Goal: Task Accomplishment & Management: Manage account settings

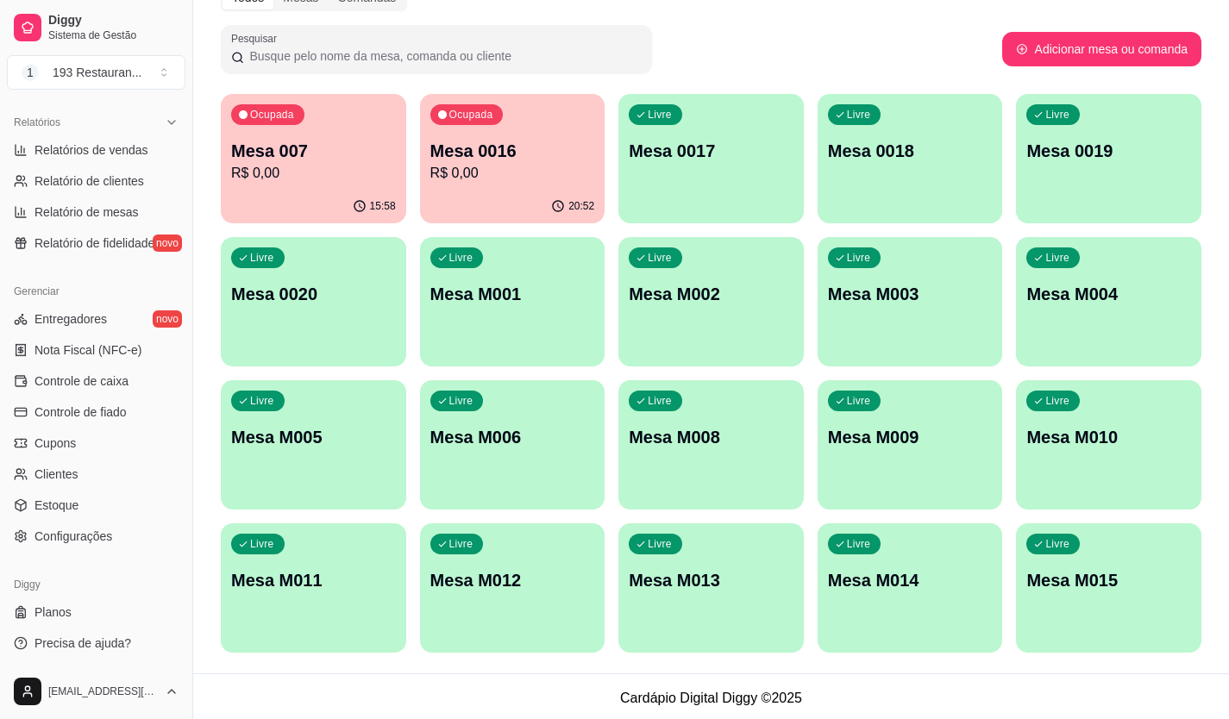
scroll to position [96, 0]
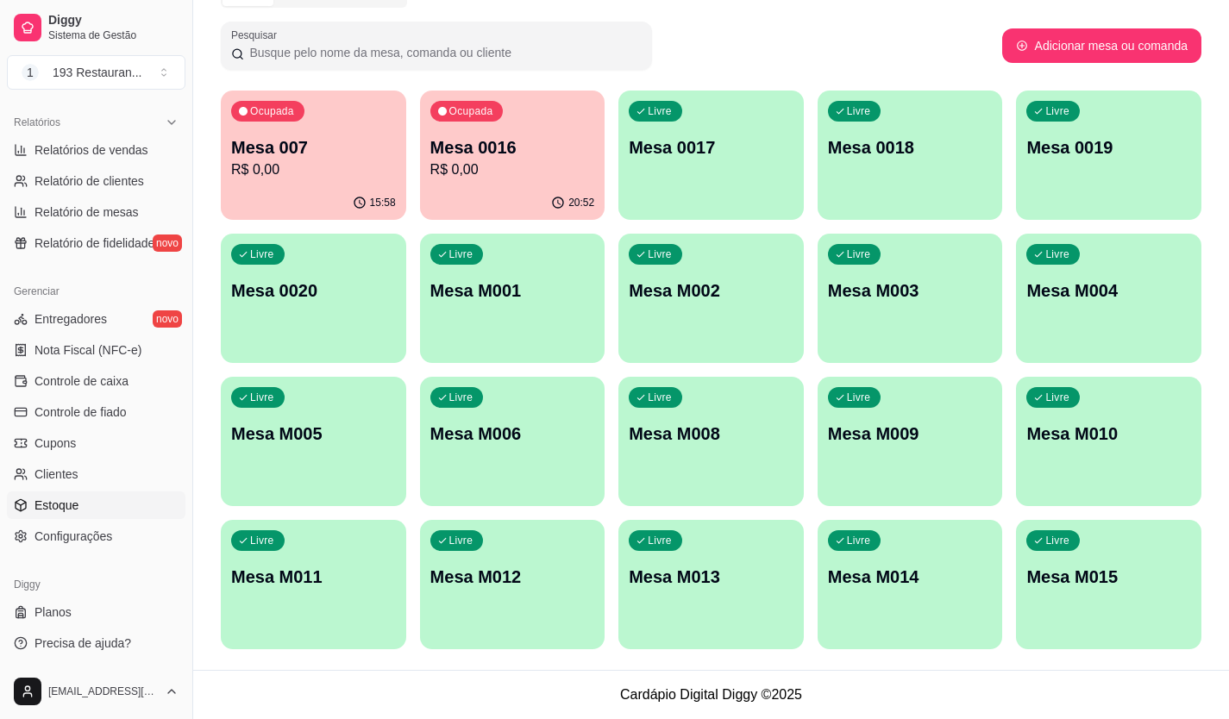
click at [72, 505] on span "Estoque" at bounding box center [57, 505] width 44 height 17
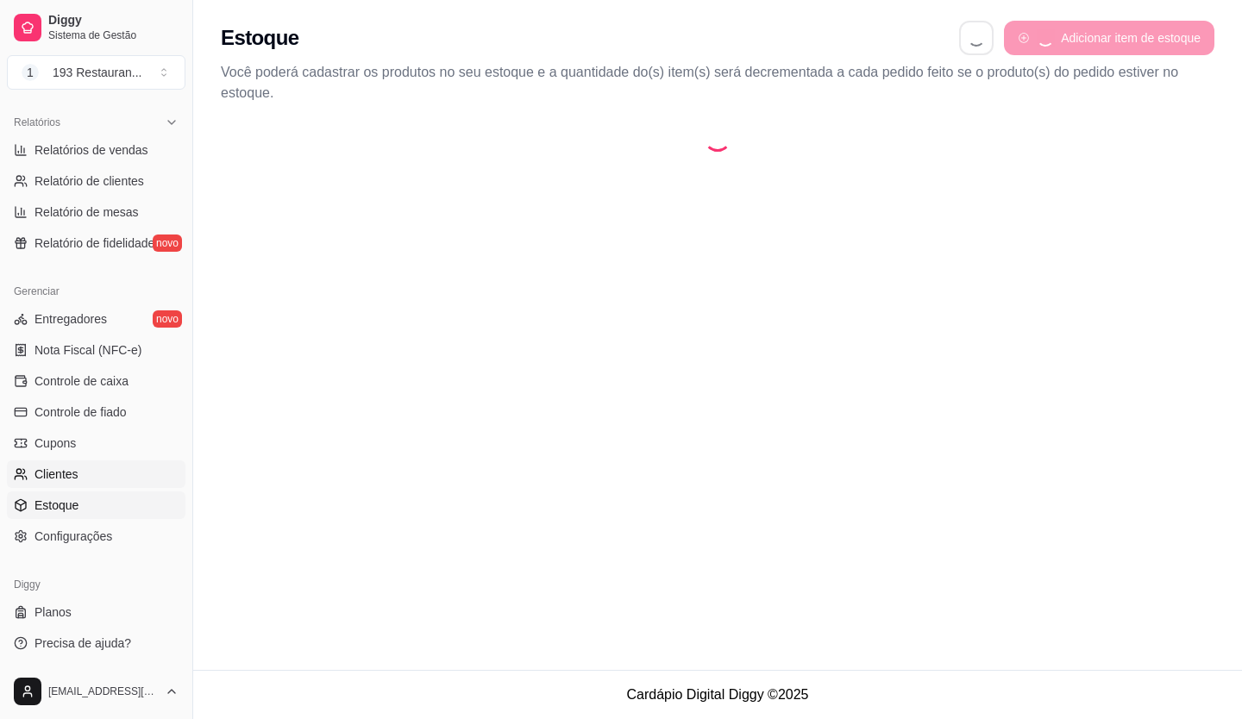
select select "QUANTITY_ORDER"
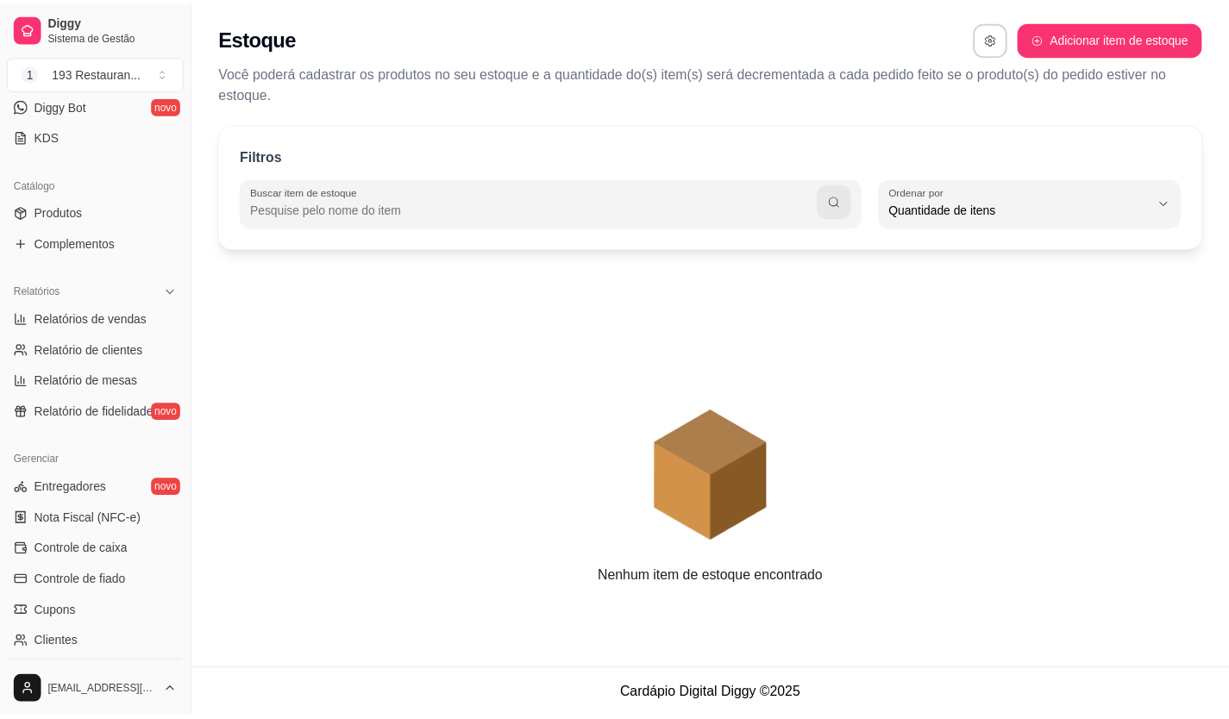
scroll to position [349, 0]
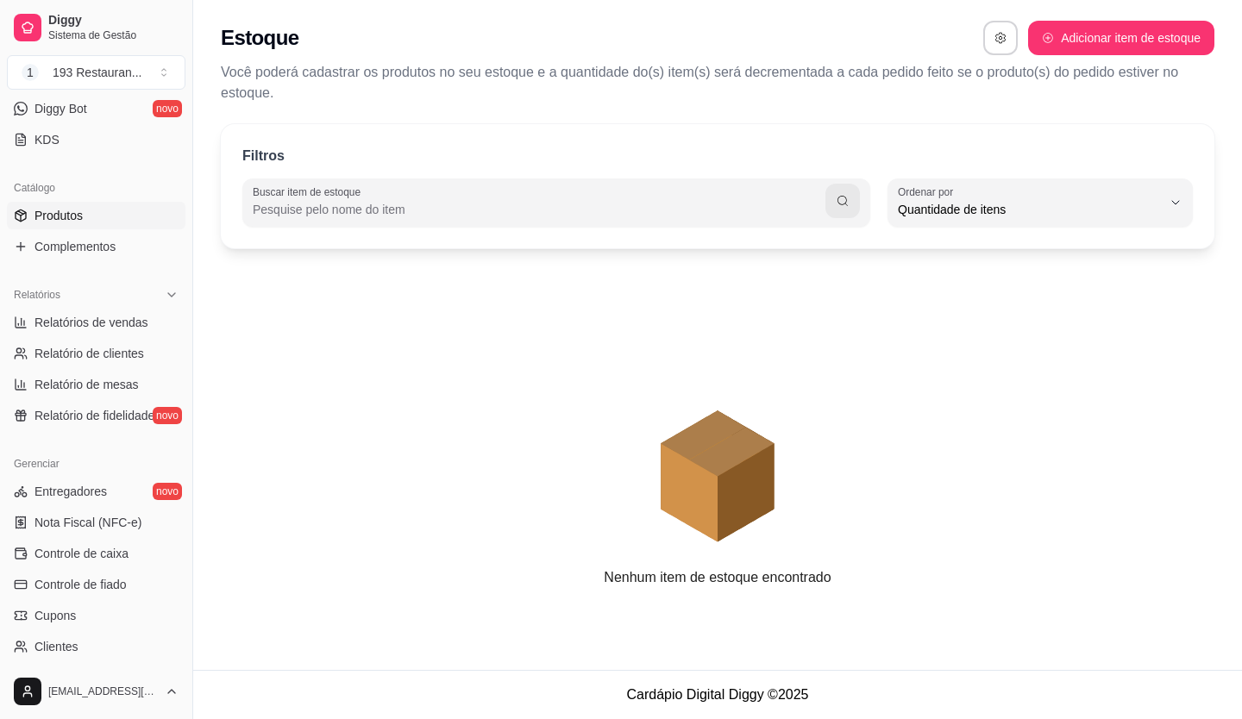
click at [67, 215] on span "Produtos" at bounding box center [59, 215] width 48 height 17
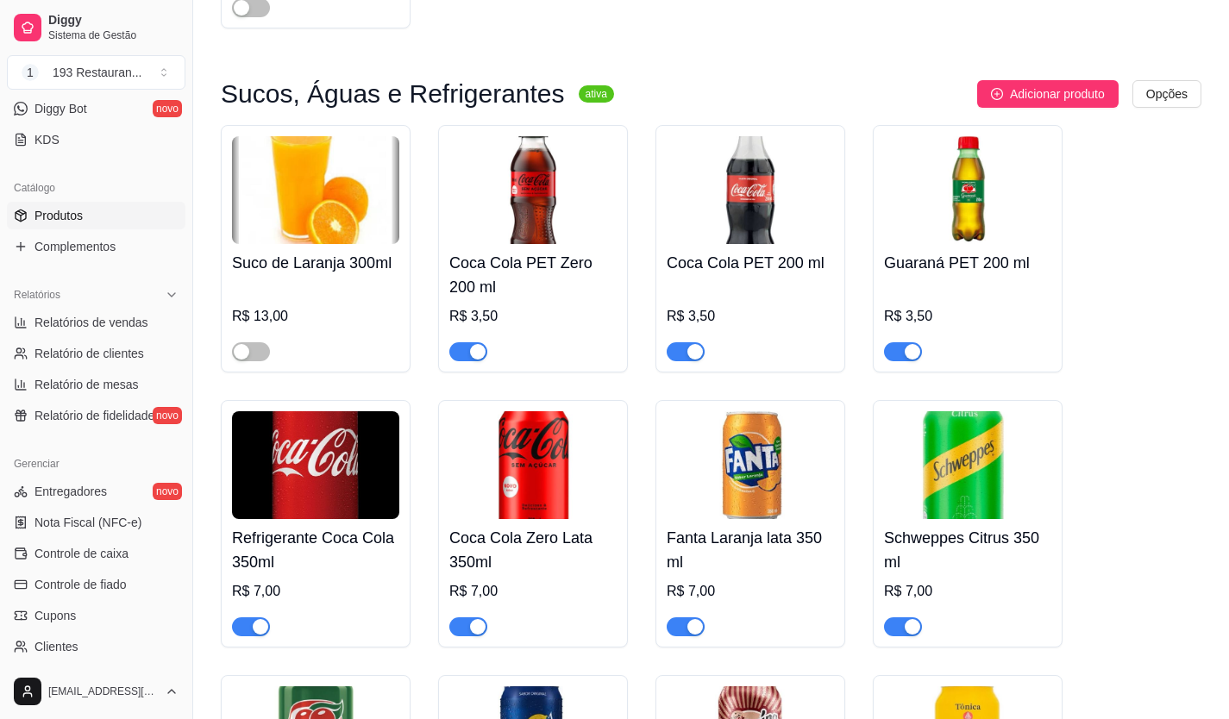
scroll to position [6814, 0]
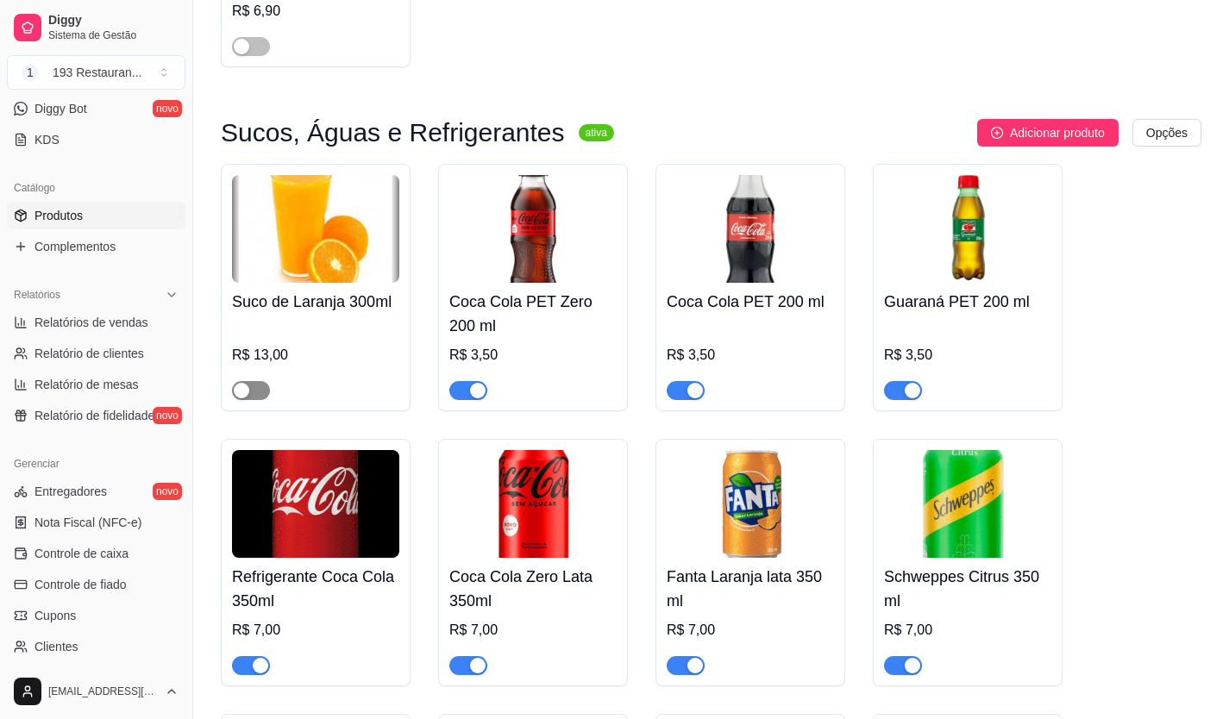
click at [267, 381] on span "button" at bounding box center [251, 390] width 38 height 19
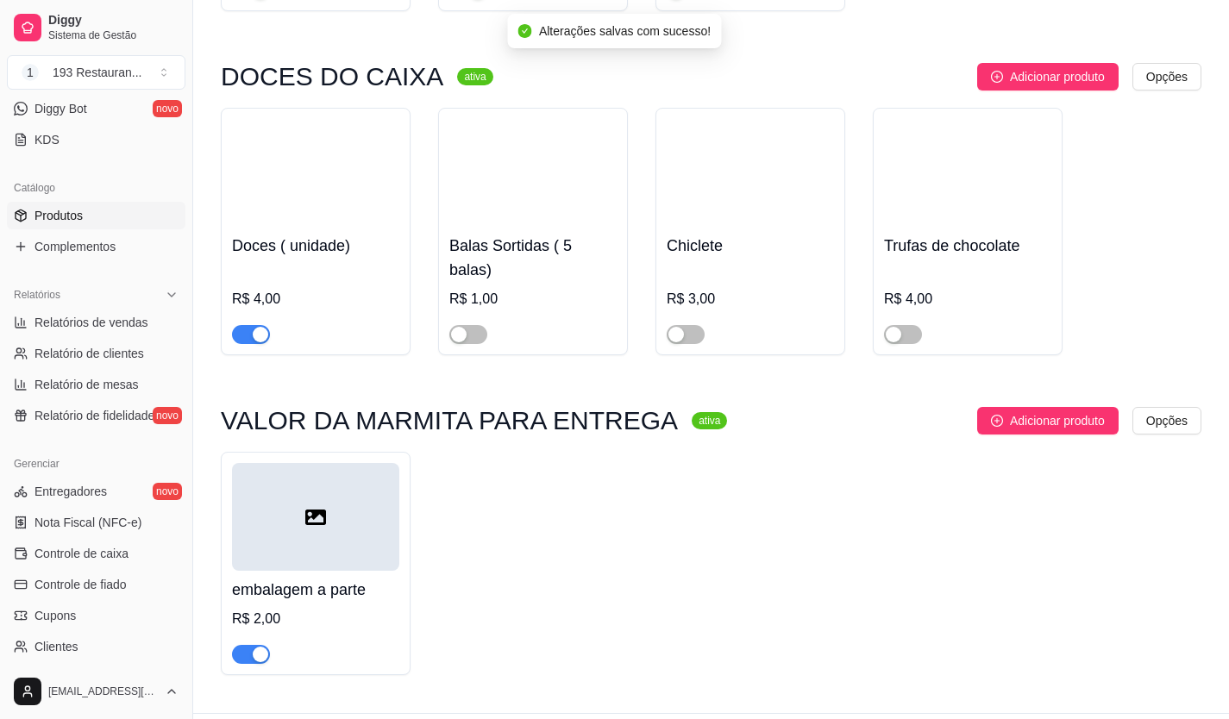
scroll to position [9577, 0]
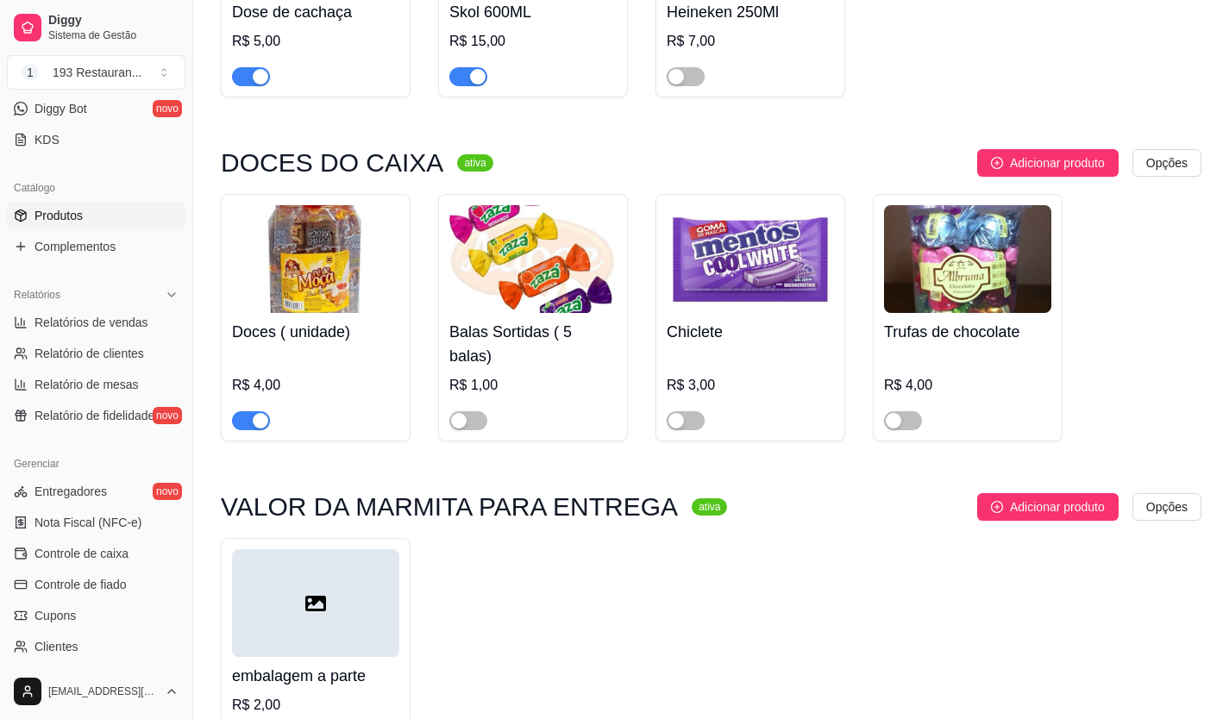
click at [510, 320] on h4 "Balas Sortidas ( 5 balas)" at bounding box center [532, 344] width 167 height 48
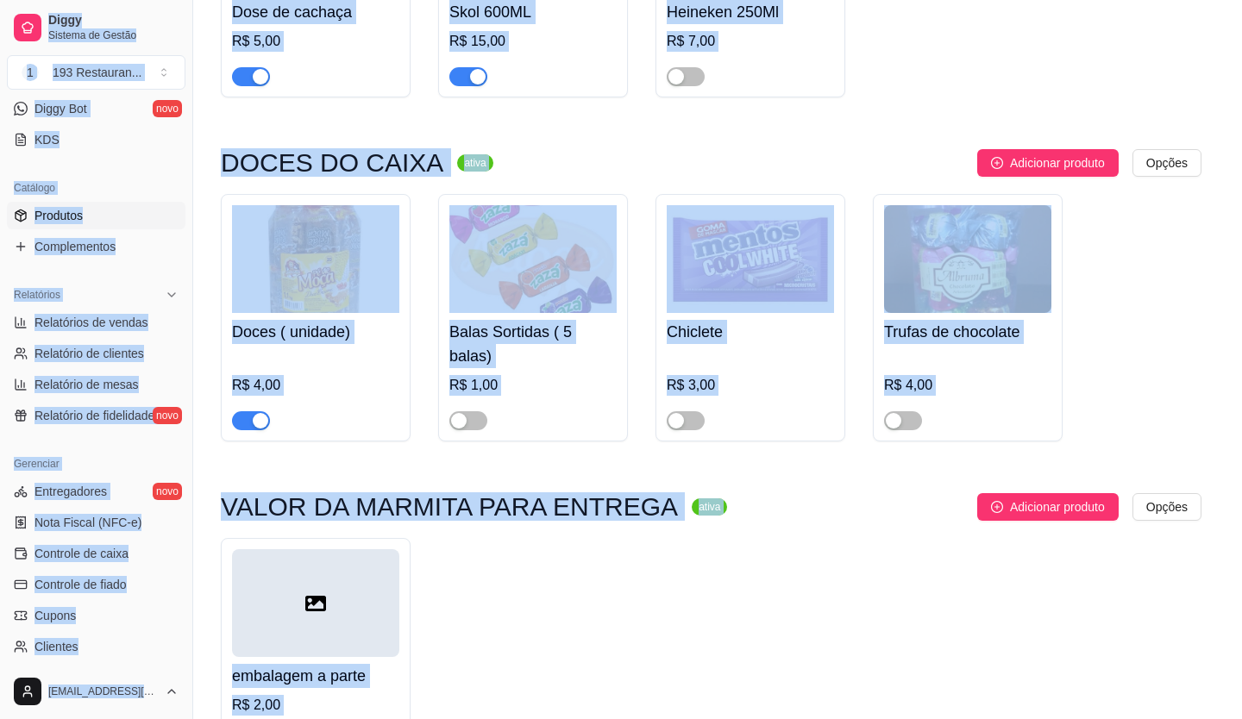
click at [510, 317] on div at bounding box center [621, 249] width 852 height 157
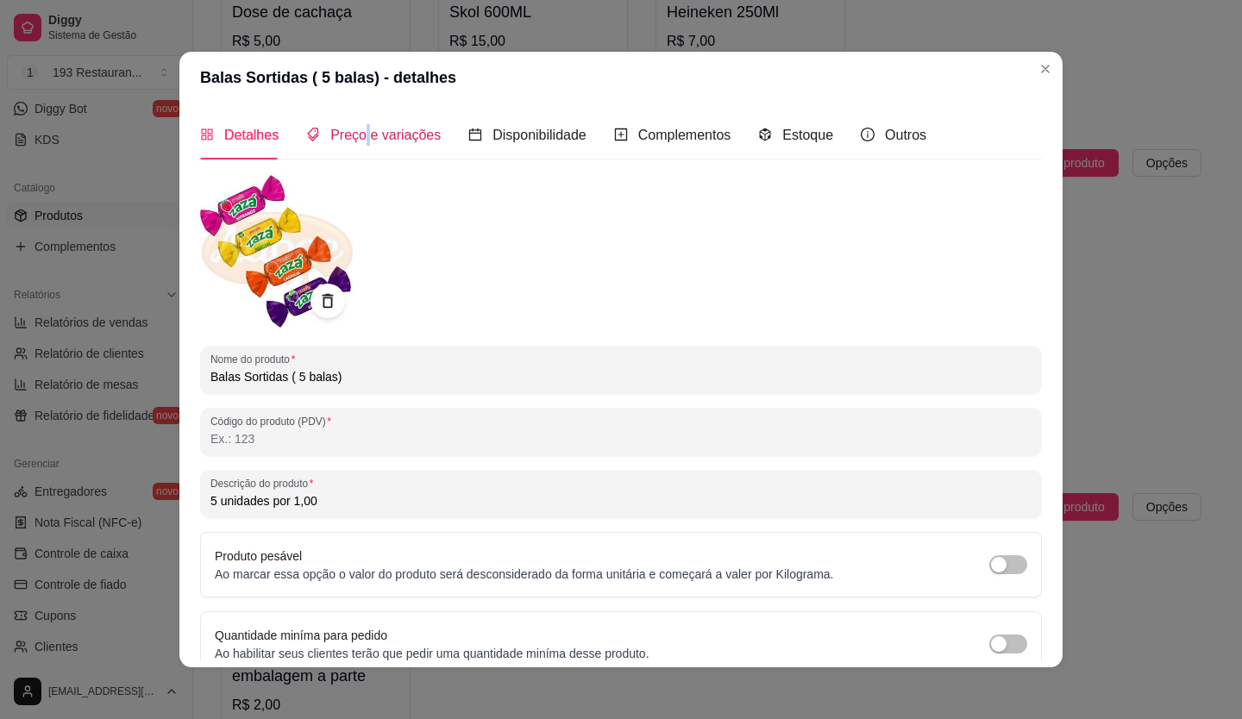
click at [359, 142] on span "Preço e variações" at bounding box center [385, 135] width 110 height 15
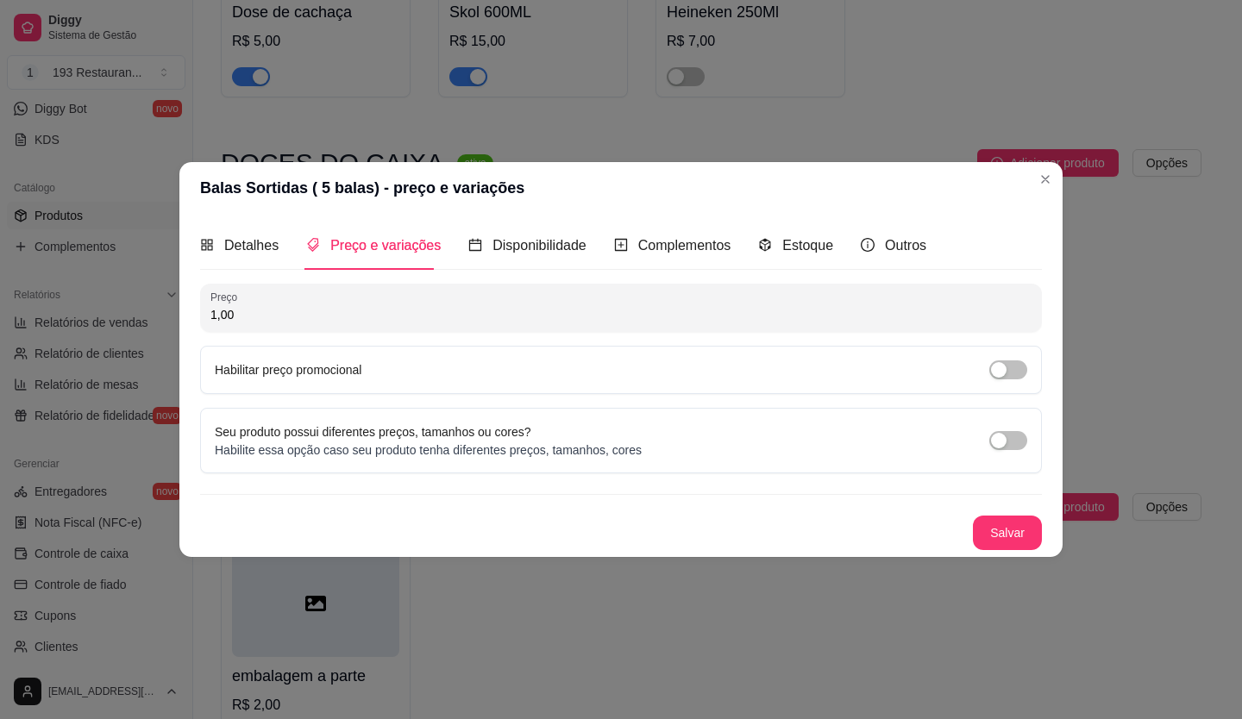
drag, startPoint x: 254, startPoint y: 318, endPoint x: 149, endPoint y: 342, distance: 107.1
click at [145, 342] on div "Balas Sortidas ( 5 balas) - preço e variações Detalhes Preço e variações Dispon…" at bounding box center [621, 359] width 1242 height 719
type input "0,20"
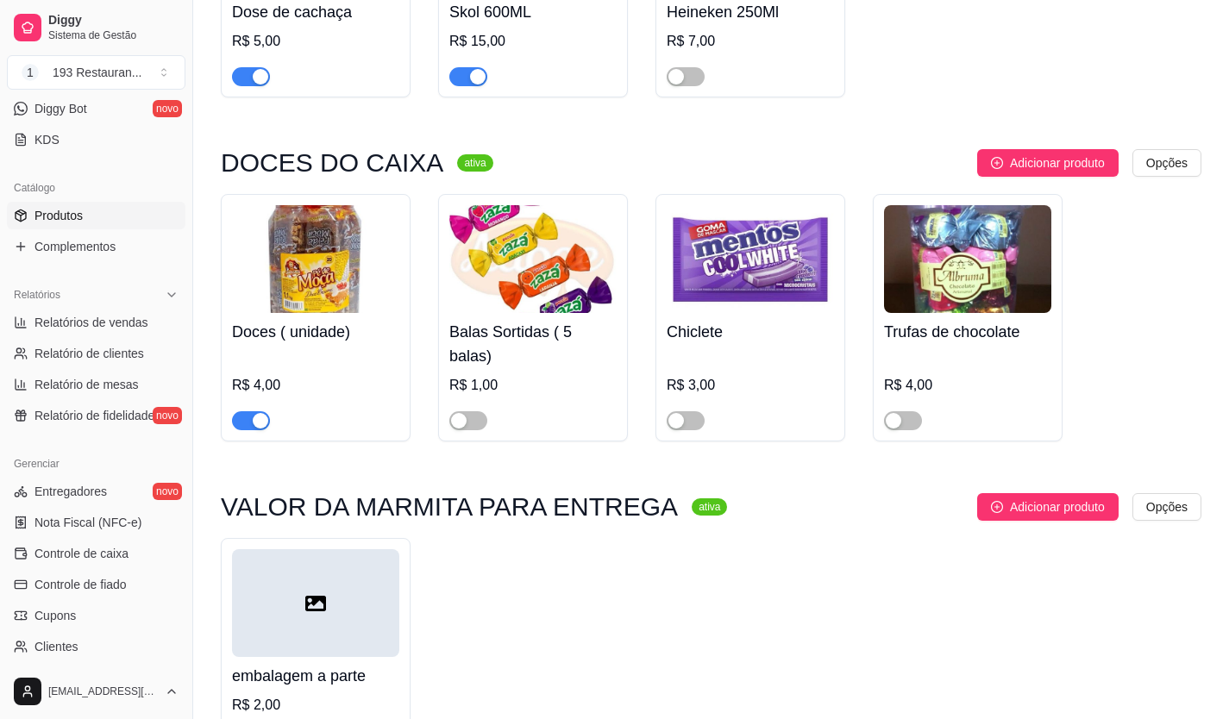
click at [526, 280] on img at bounding box center [532, 259] width 167 height 108
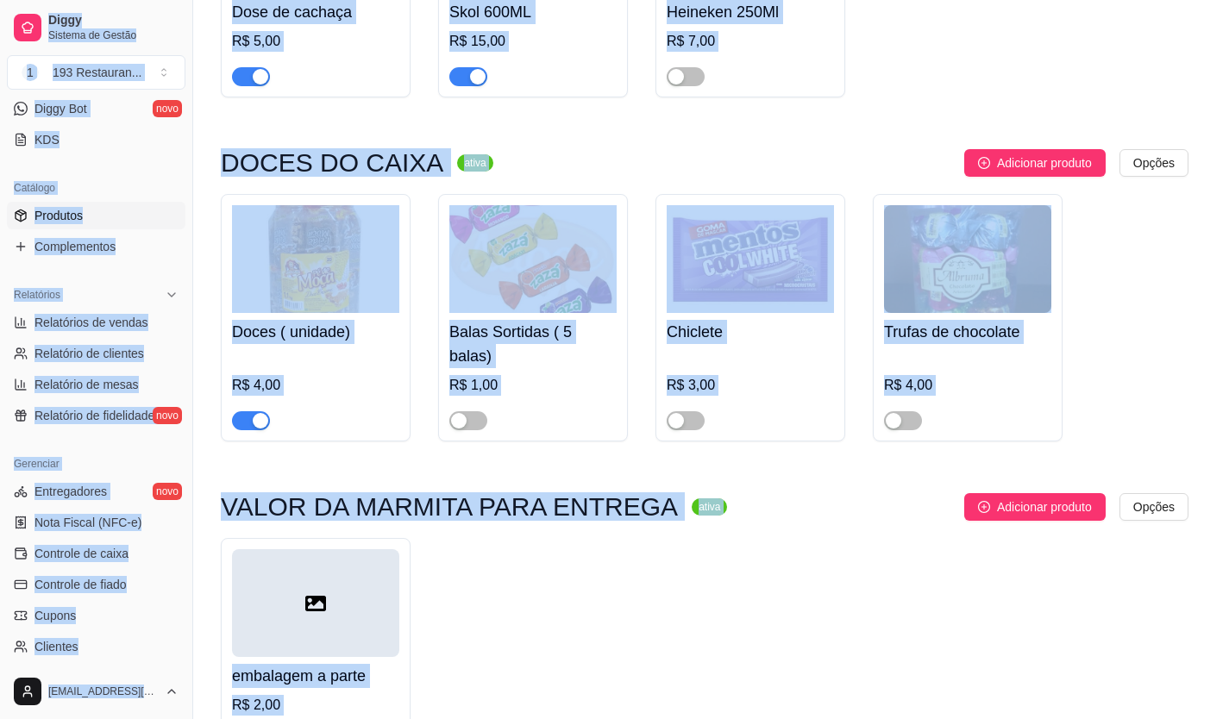
click at [526, 280] on div at bounding box center [614, 249] width 853 height 157
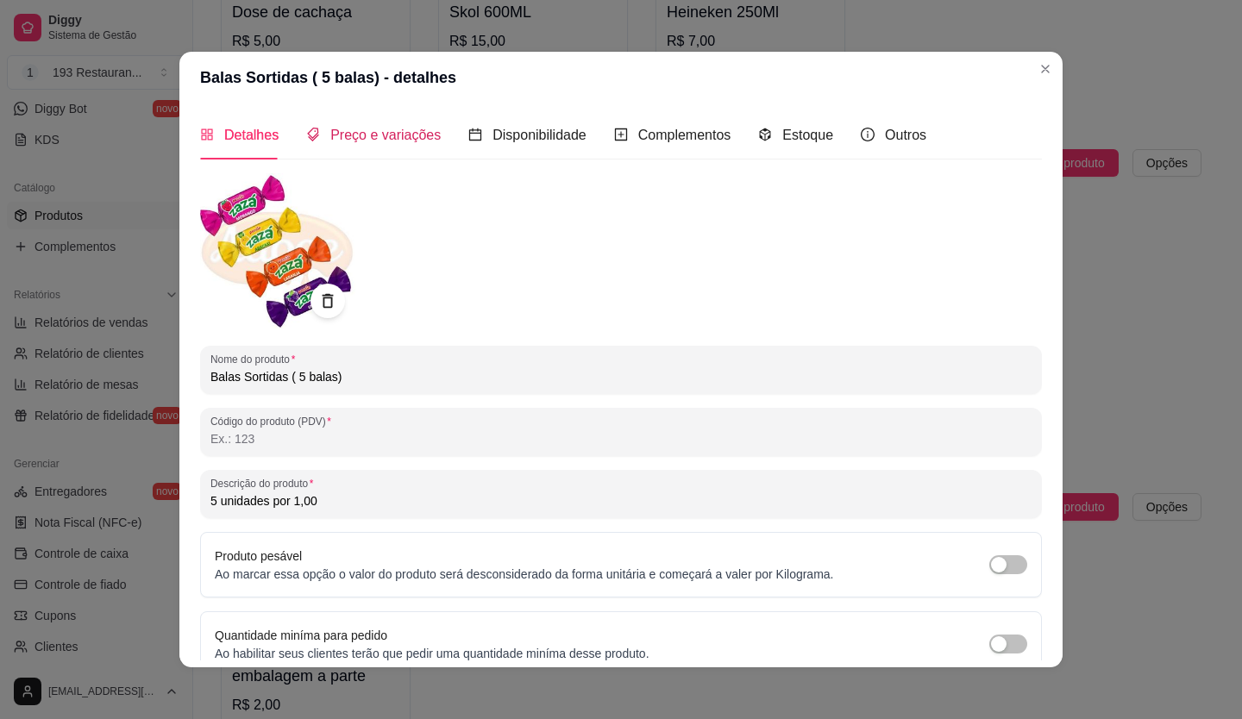
click at [351, 139] on span "Preço e variações" at bounding box center [385, 135] width 110 height 15
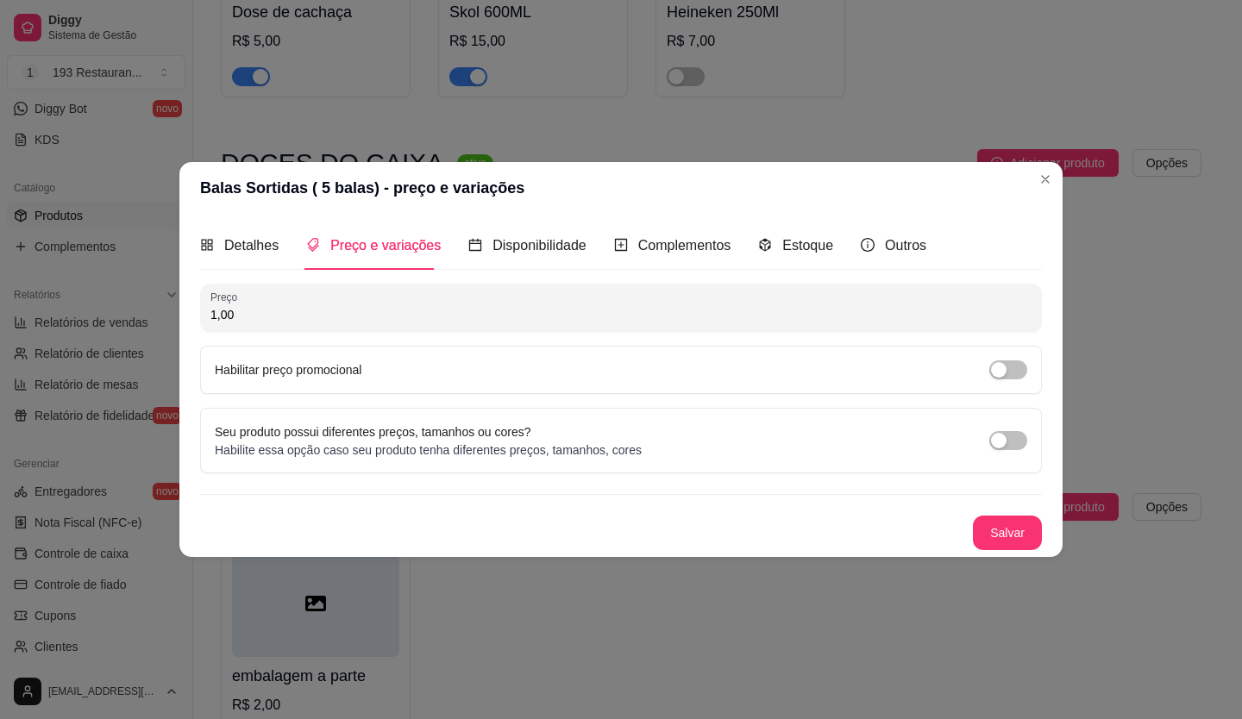
drag, startPoint x: 242, startPoint y: 314, endPoint x: 193, endPoint y: 318, distance: 49.4
click at [193, 318] on div "Detalhes Preço e variações Disponibilidade Complementos Estoque Outros Nome do …" at bounding box center [620, 385] width 883 height 343
type input "0,20"
click at [1001, 532] on button "Salvar" at bounding box center [1007, 534] width 67 height 34
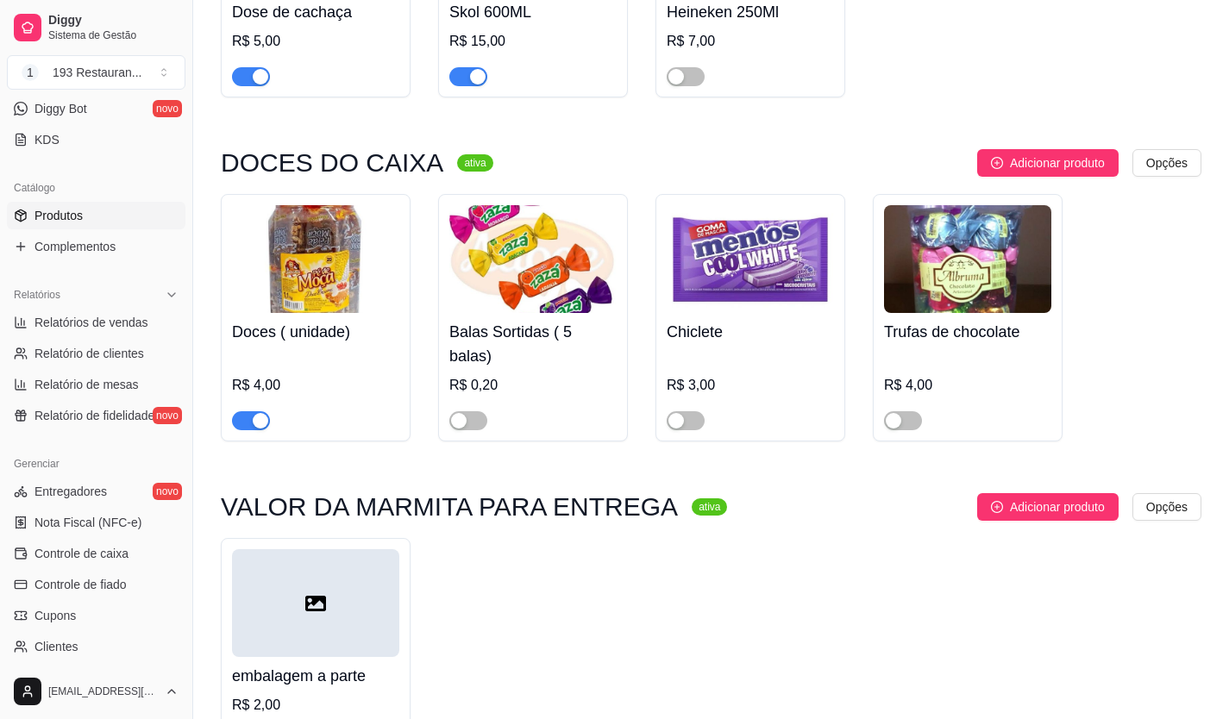
click at [486, 410] on div at bounding box center [468, 420] width 38 height 21
click at [474, 411] on span "button" at bounding box center [468, 420] width 38 height 19
click at [736, 267] on img at bounding box center [750, 259] width 167 height 108
click at [736, 267] on div at bounding box center [615, 249] width 852 height 157
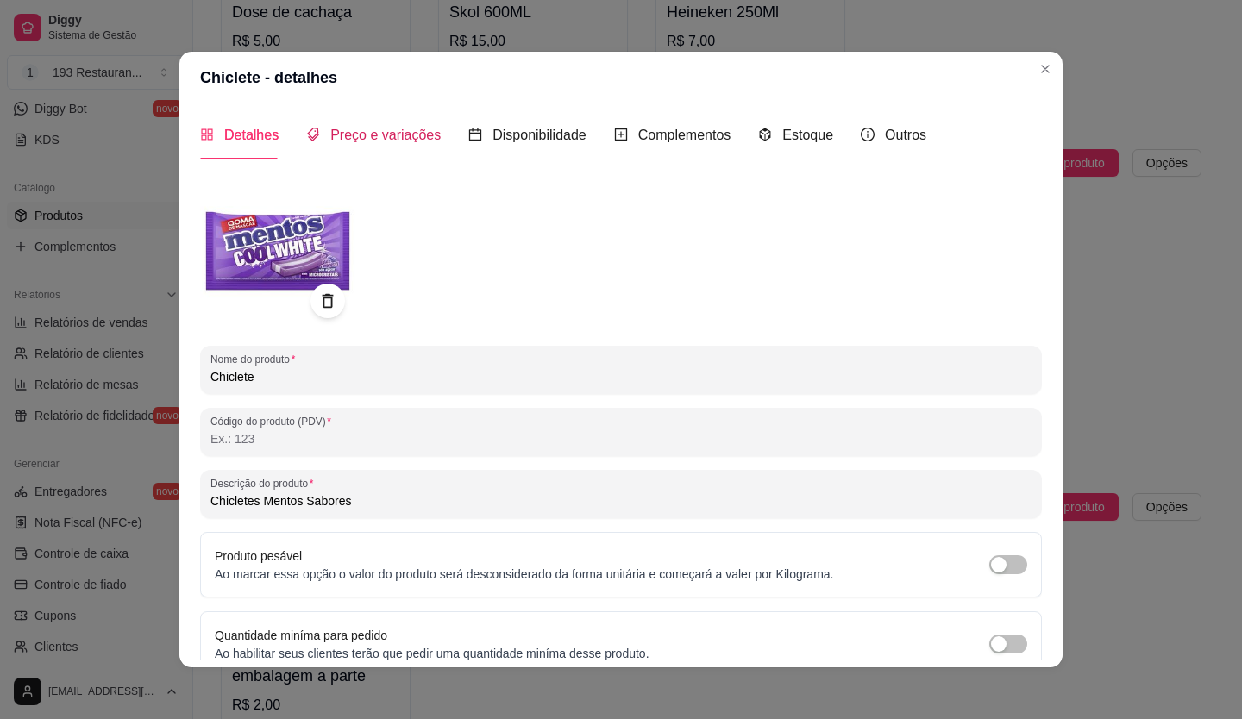
click at [398, 135] on span "Preço e variações" at bounding box center [385, 135] width 110 height 15
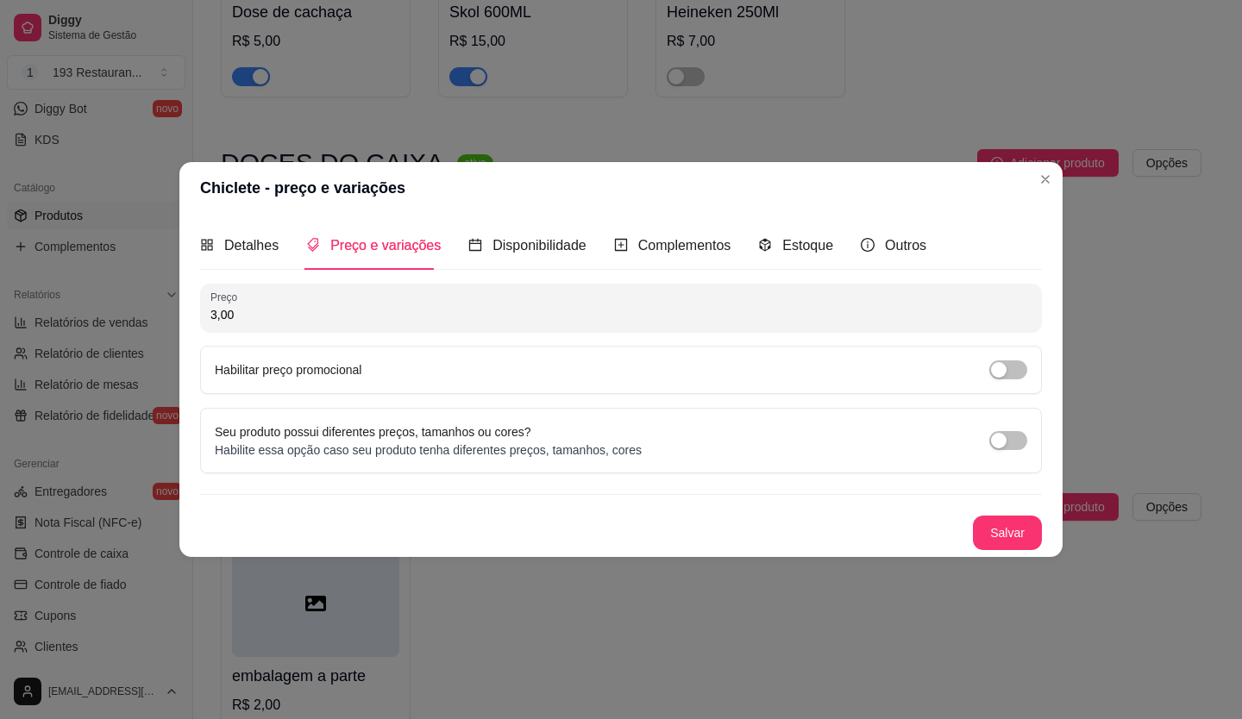
drag, startPoint x: 261, startPoint y: 320, endPoint x: 193, endPoint y: 324, distance: 68.3
click at [193, 324] on div "Detalhes Preço e variações Disponibilidade Complementos Estoque Outros Nome do …" at bounding box center [620, 385] width 883 height 343
type input "4,00"
click at [1011, 530] on button "Salvar" at bounding box center [1007, 534] width 67 height 34
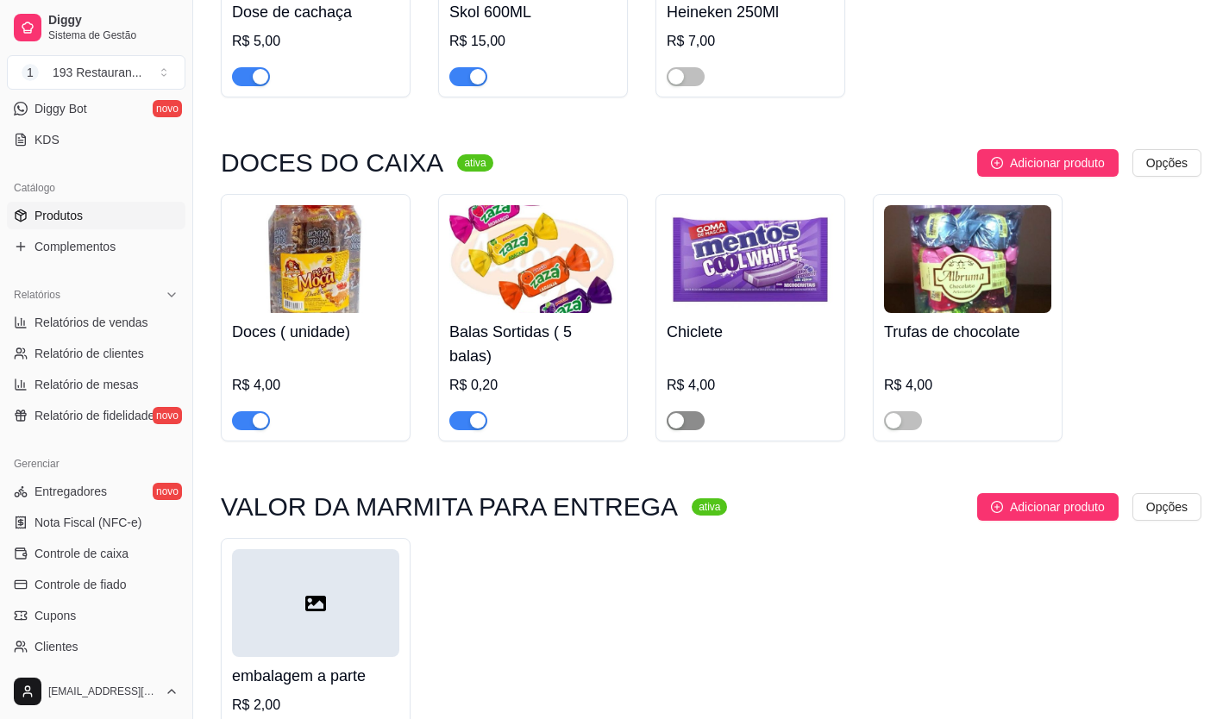
click at [684, 411] on button "button" at bounding box center [686, 420] width 38 height 19
click at [909, 411] on span "button" at bounding box center [903, 420] width 38 height 19
click at [900, 411] on span "button" at bounding box center [903, 420] width 38 height 19
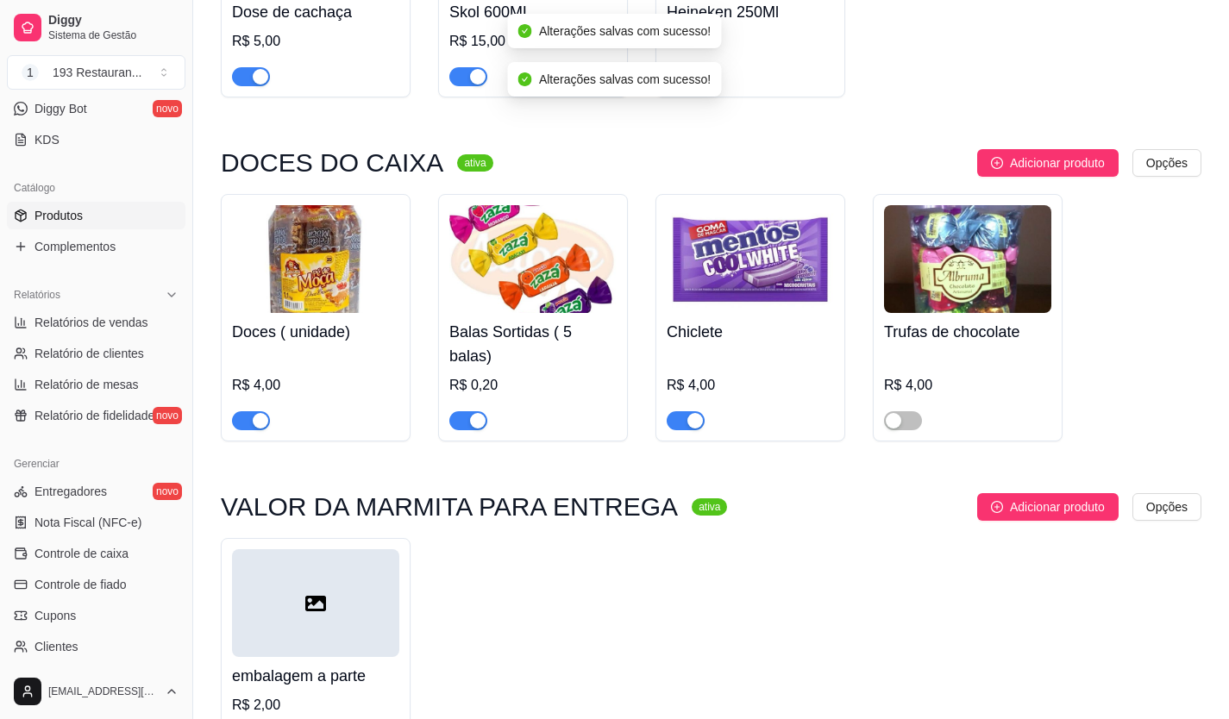
click at [683, 411] on button "button" at bounding box center [686, 420] width 38 height 19
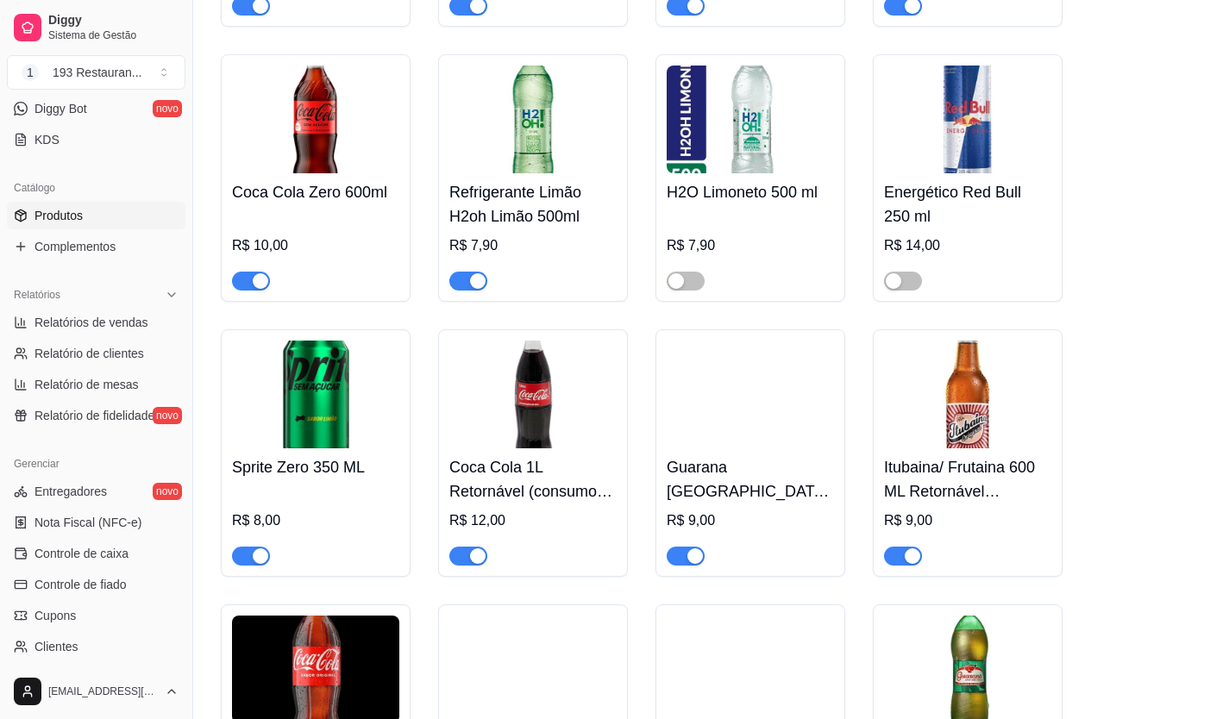
scroll to position [7938, 0]
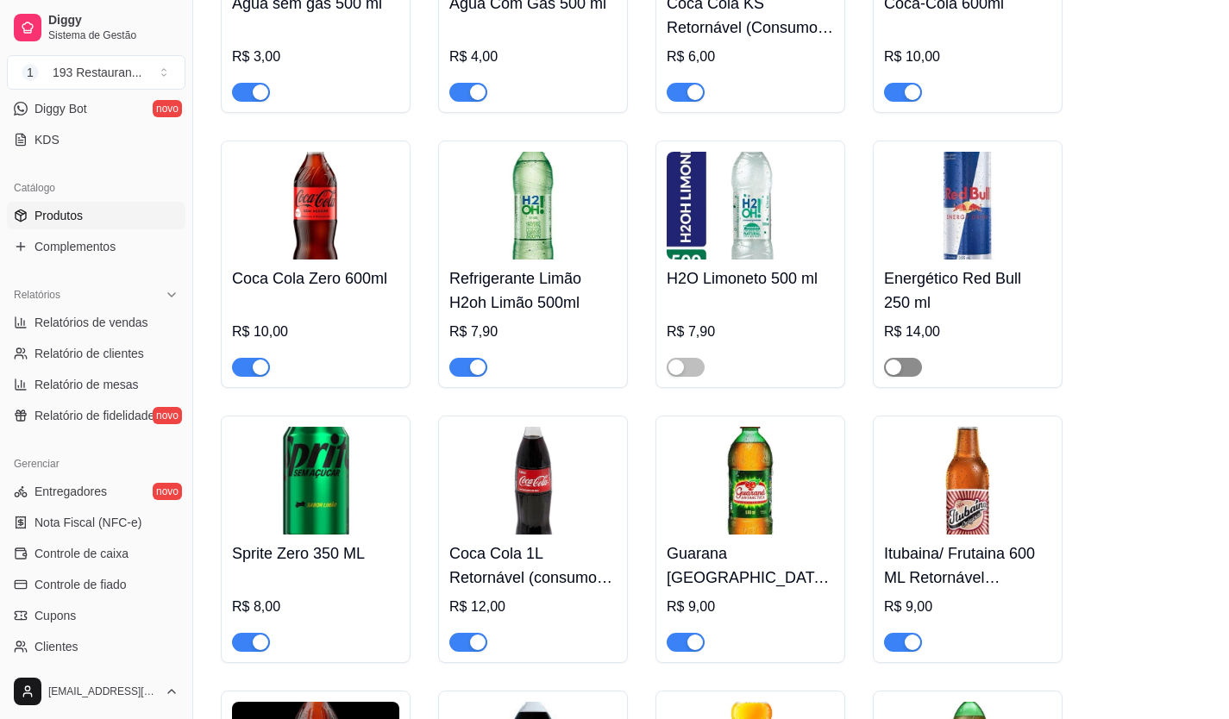
click at [915, 358] on span "button" at bounding box center [903, 367] width 38 height 19
click at [696, 358] on span "button" at bounding box center [686, 367] width 38 height 19
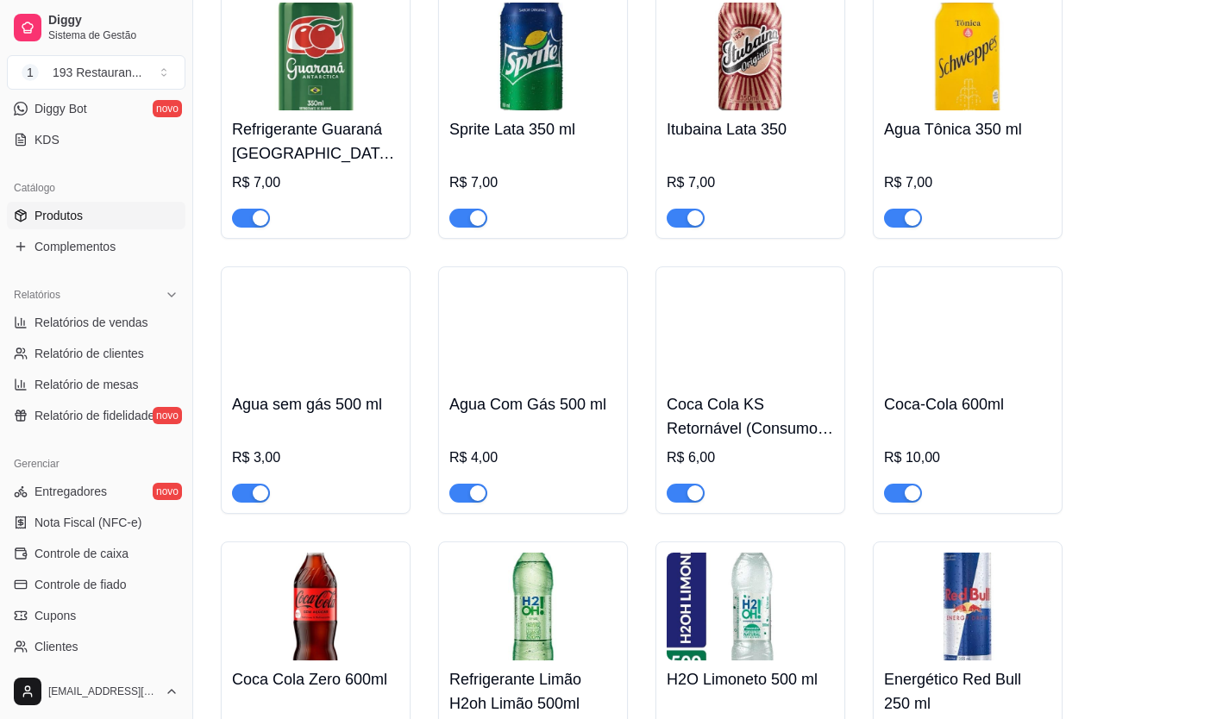
scroll to position [7507, 0]
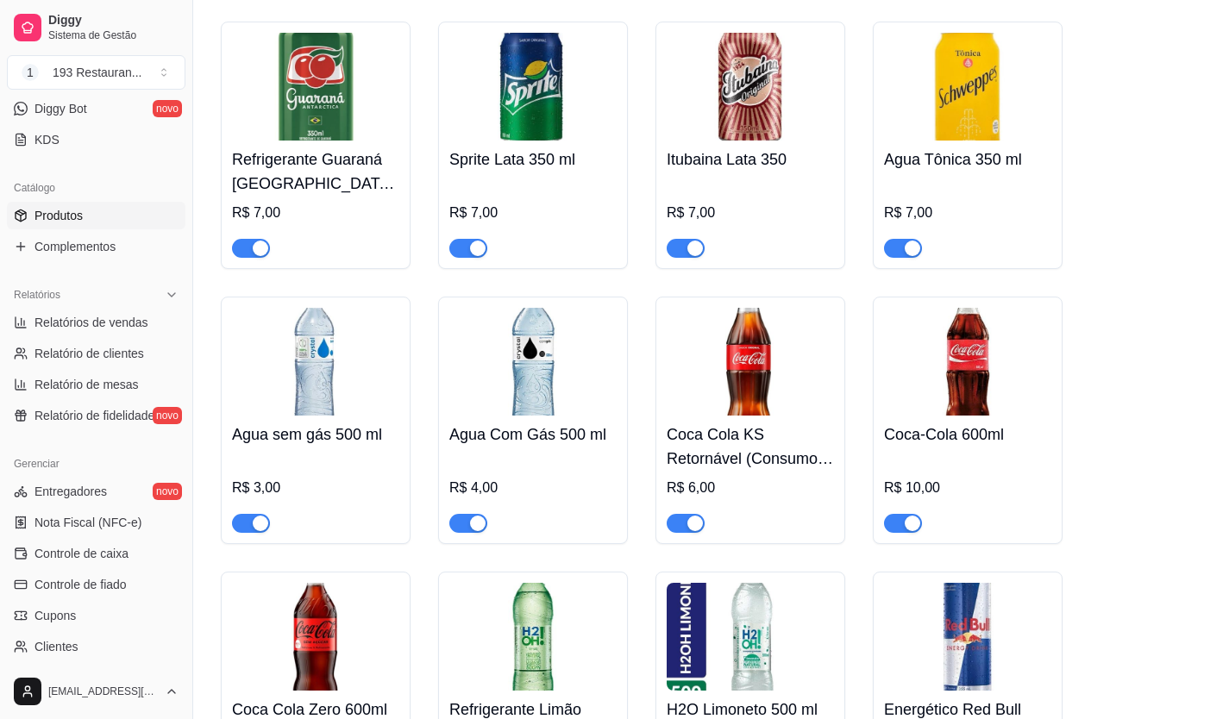
click at [305, 372] on img at bounding box center [315, 362] width 167 height 108
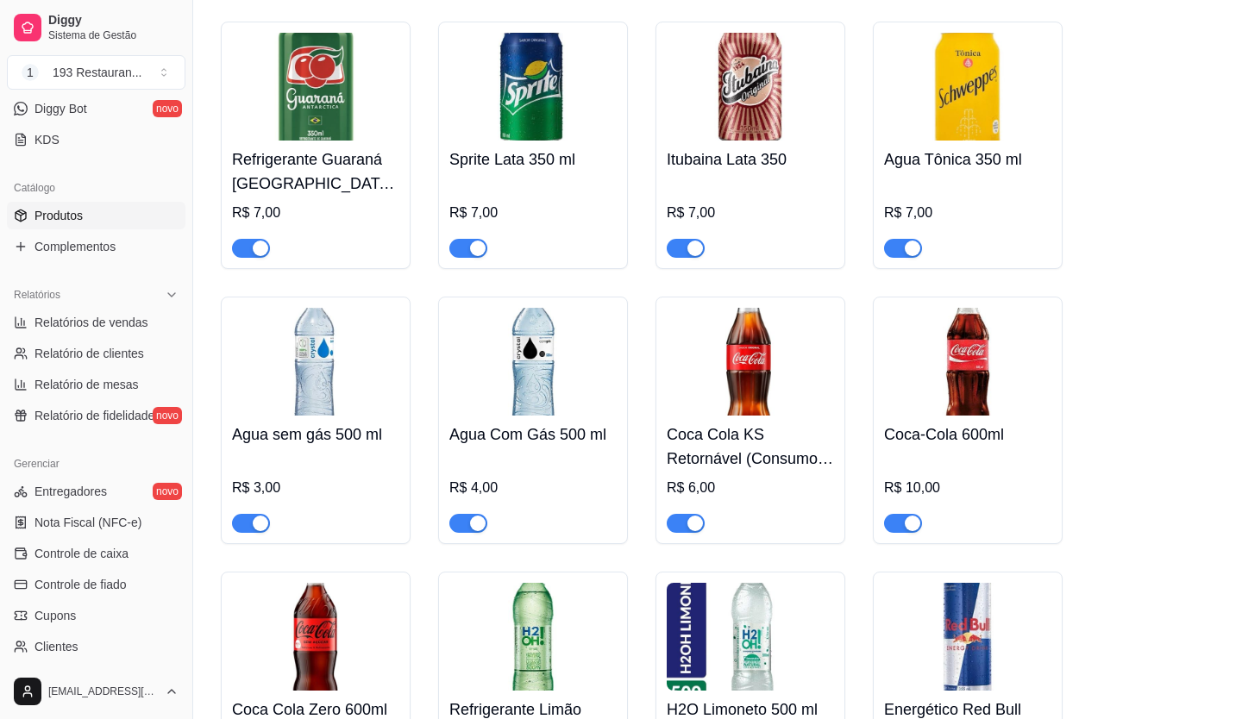
click at [305, 372] on input "Agua sem gás 500 ml" at bounding box center [621, 376] width 829 height 17
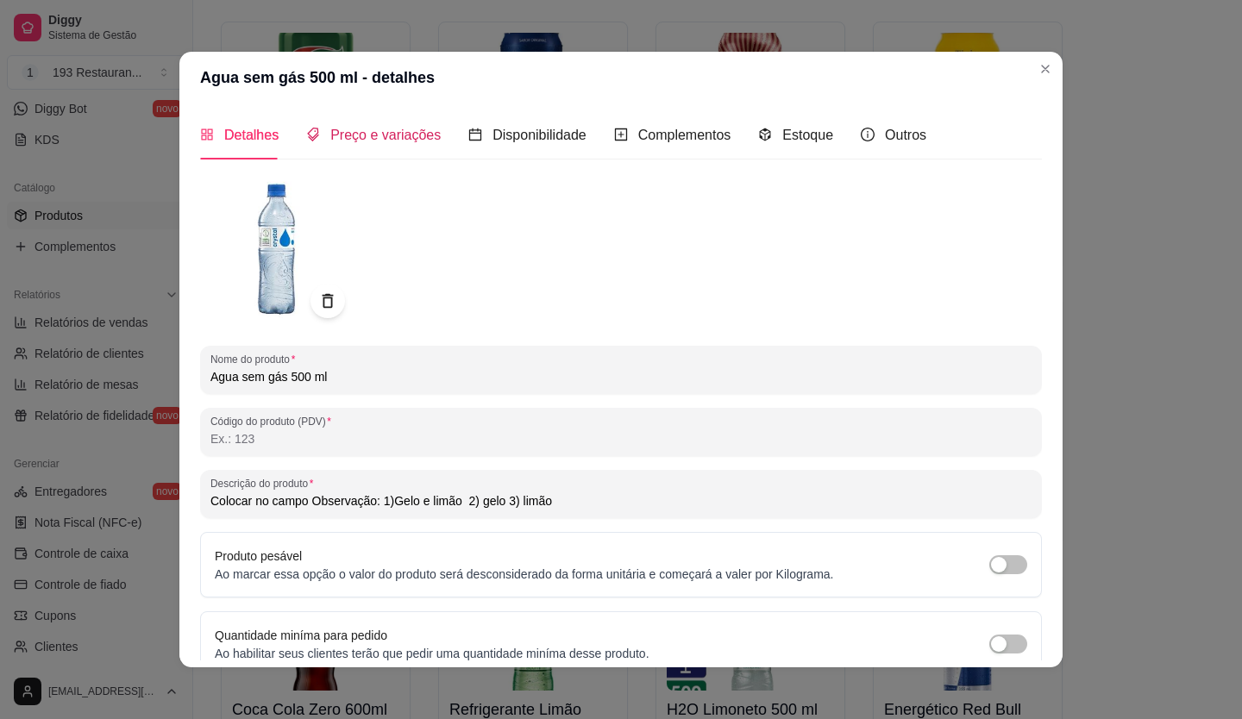
click at [362, 137] on span "Preço e variações" at bounding box center [385, 135] width 110 height 15
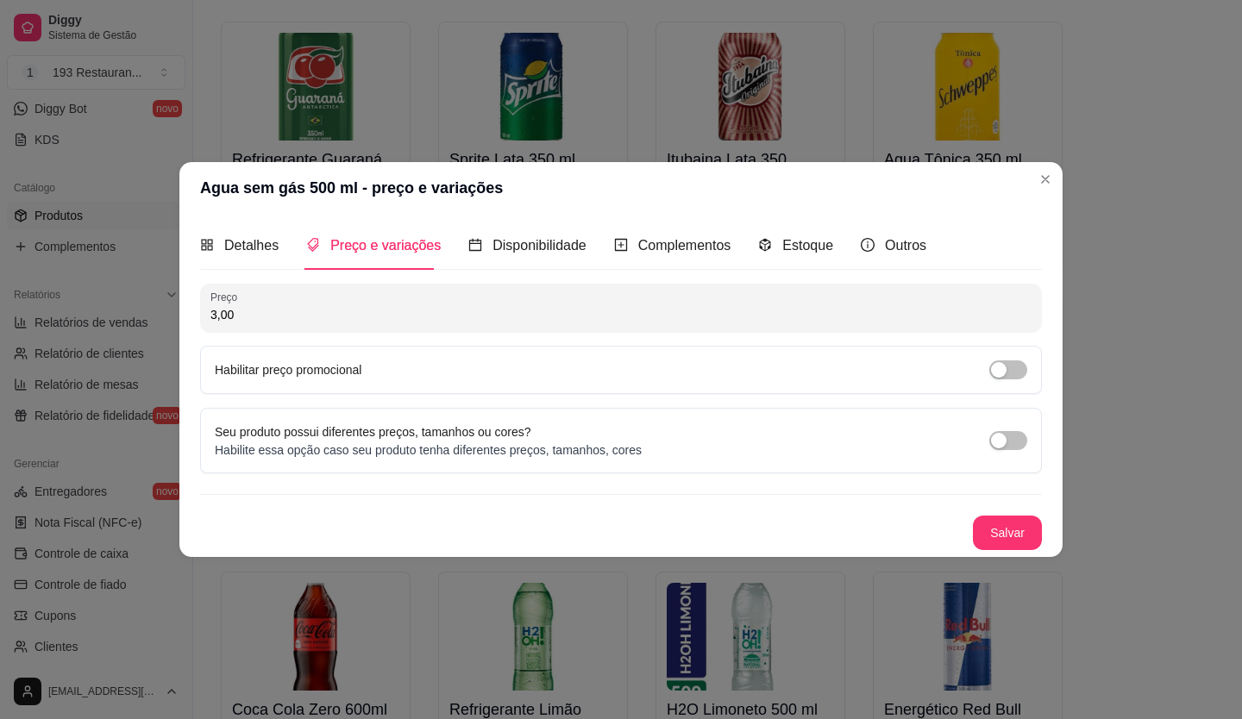
drag, startPoint x: 235, startPoint y: 306, endPoint x: 168, endPoint y: 337, distance: 74.1
click at [168, 336] on div "Agua sem gás 500 ml - preço e variações Detalhes Preço e variações Disponibilid…" at bounding box center [621, 359] width 1242 height 719
type input "4,00"
click at [1012, 549] on button "Salvar" at bounding box center [1007, 534] width 67 height 34
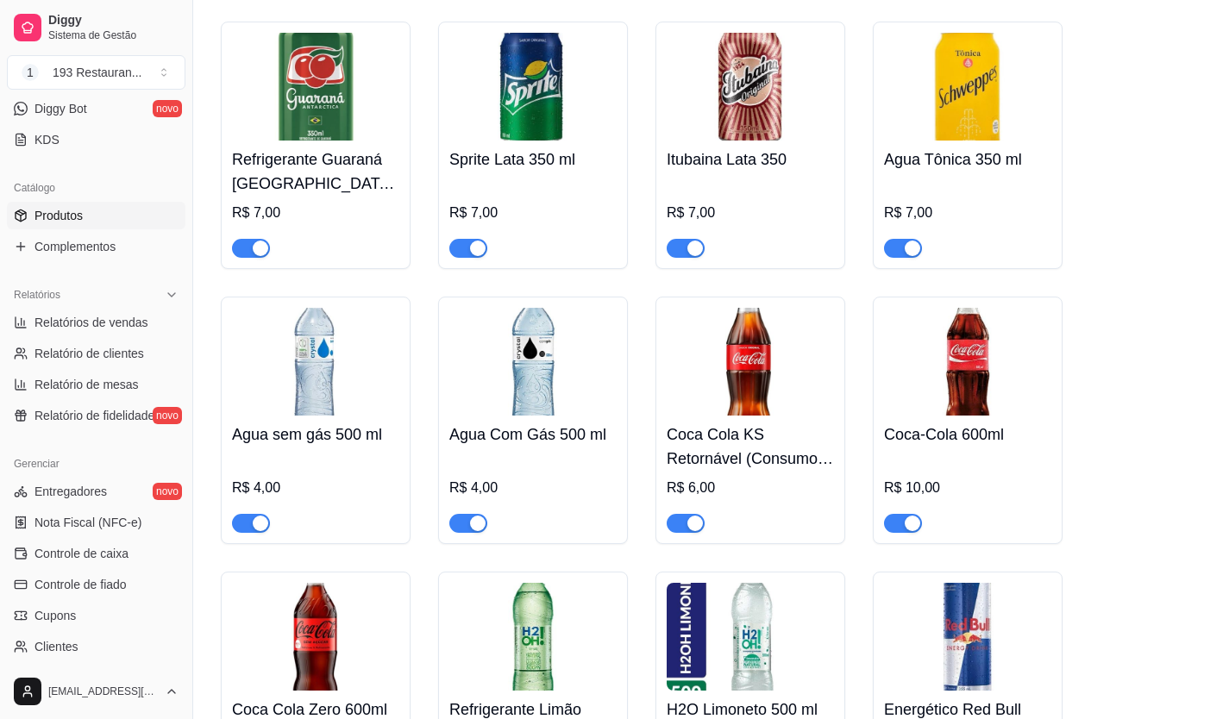
click at [546, 331] on img at bounding box center [532, 362] width 167 height 108
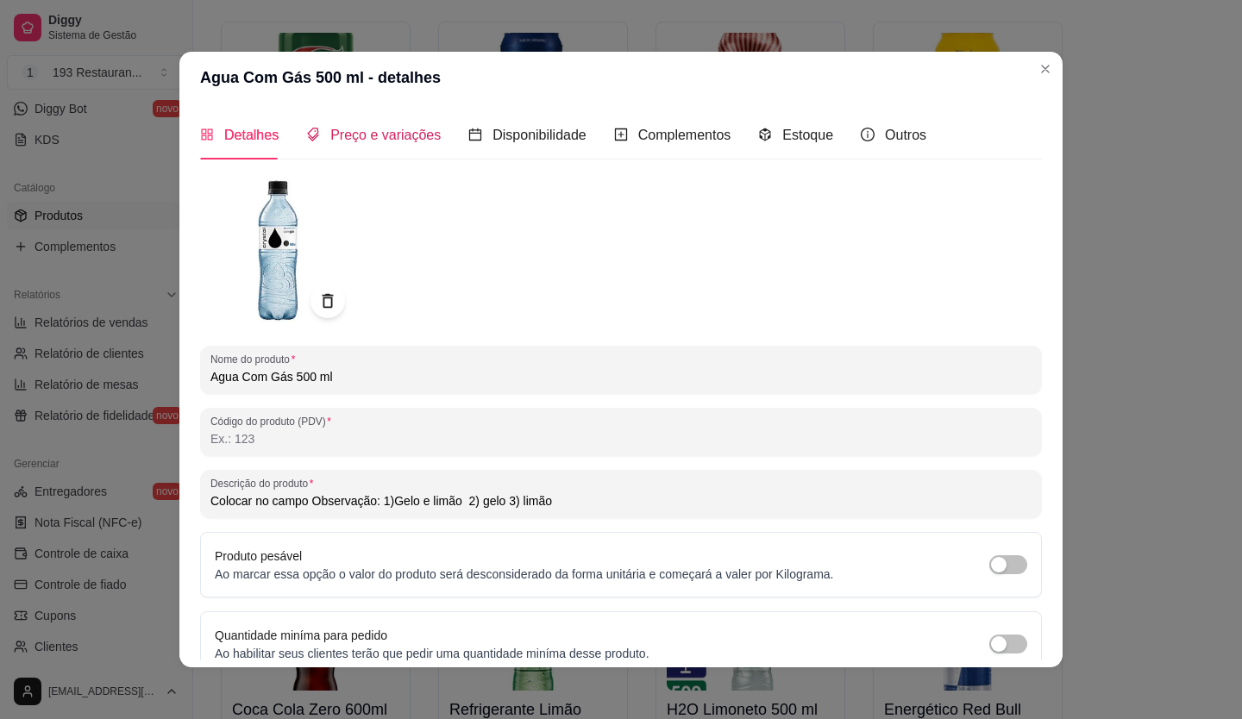
click at [382, 133] on span "Preço e variações" at bounding box center [385, 135] width 110 height 15
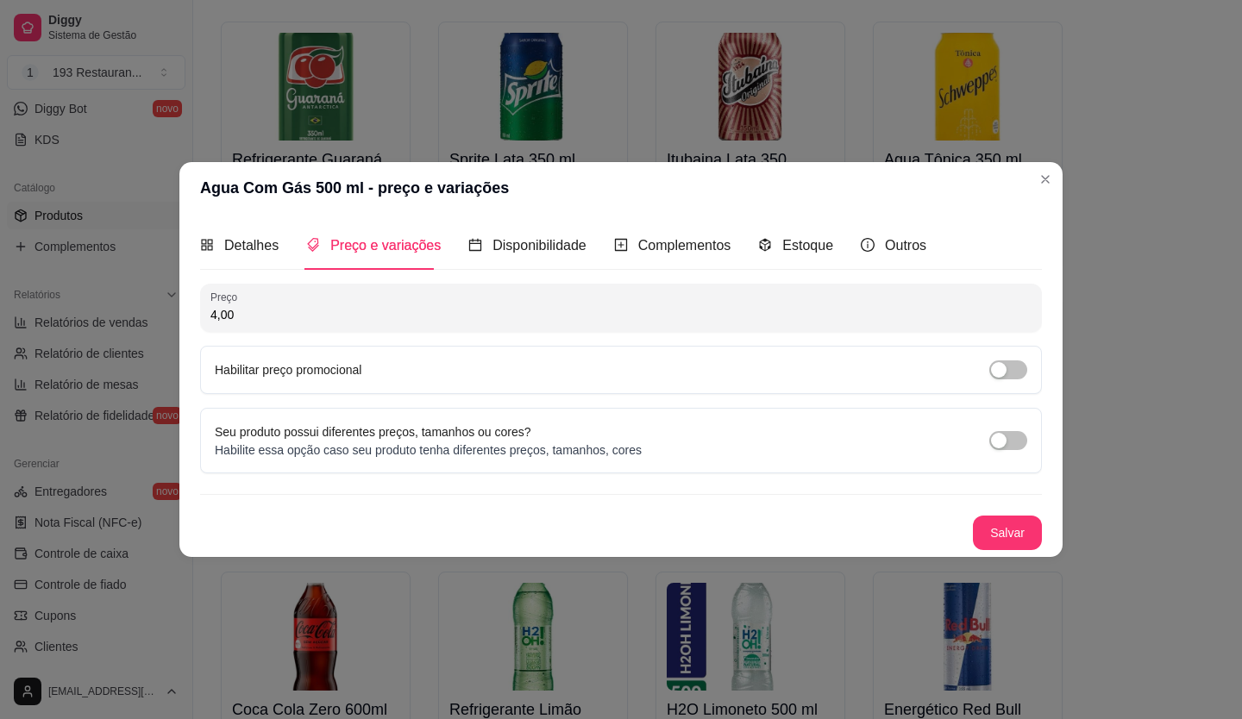
drag, startPoint x: 266, startPoint y: 310, endPoint x: 165, endPoint y: 331, distance: 103.2
click at [165, 329] on div "Agua Com Gás 500 ml - preço e variações Detalhes Preço e variações Disponibilid…" at bounding box center [621, 359] width 1242 height 719
type input "5,00"
click at [1010, 535] on button "Salvar" at bounding box center [1007, 533] width 69 height 35
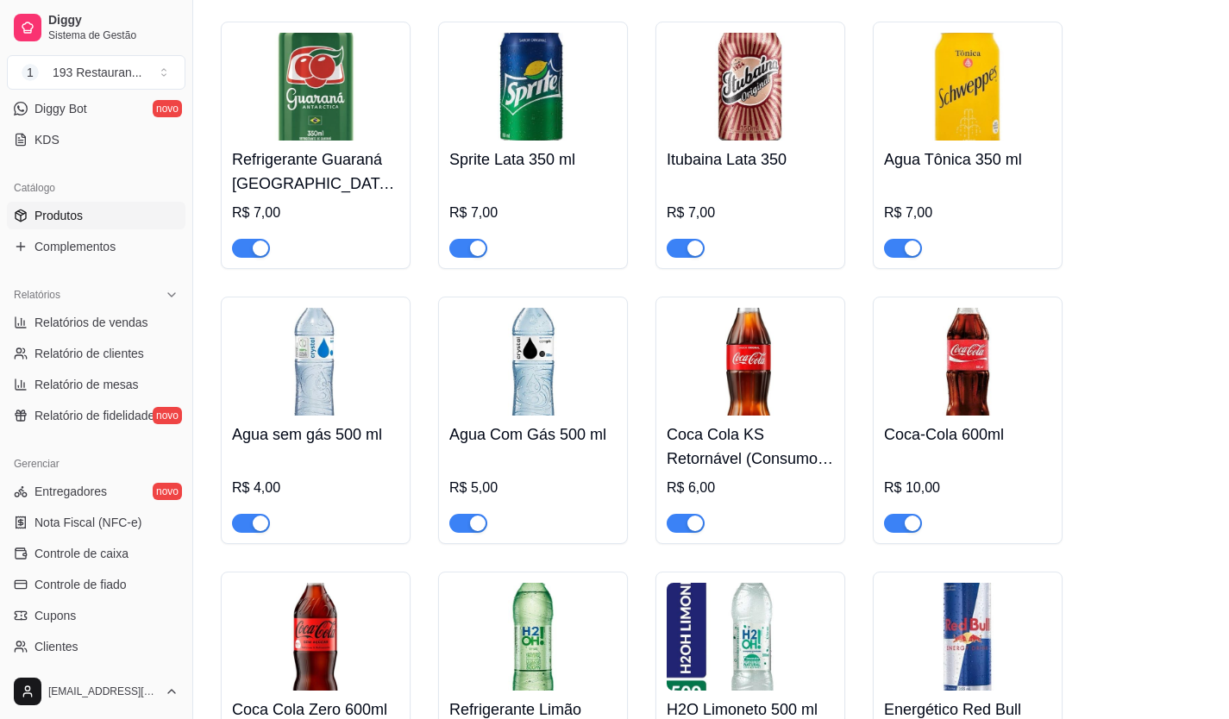
click at [687, 241] on div "button" at bounding box center [695, 249] width 16 height 16
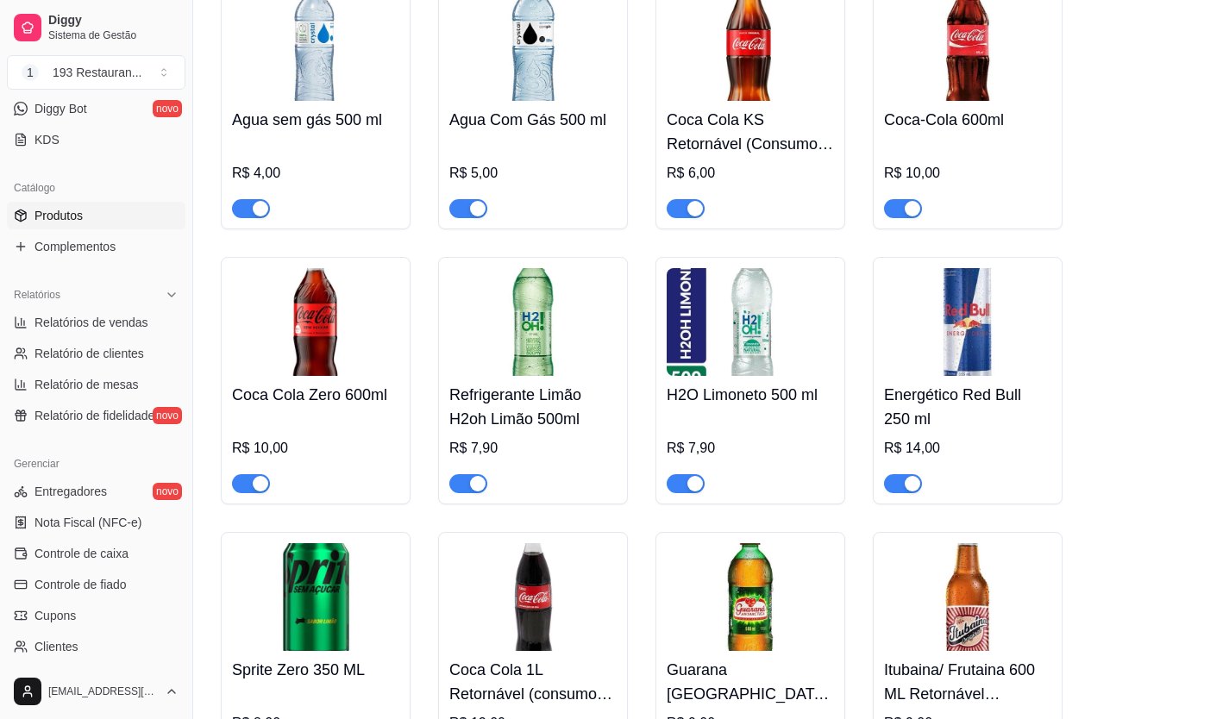
scroll to position [7852, 0]
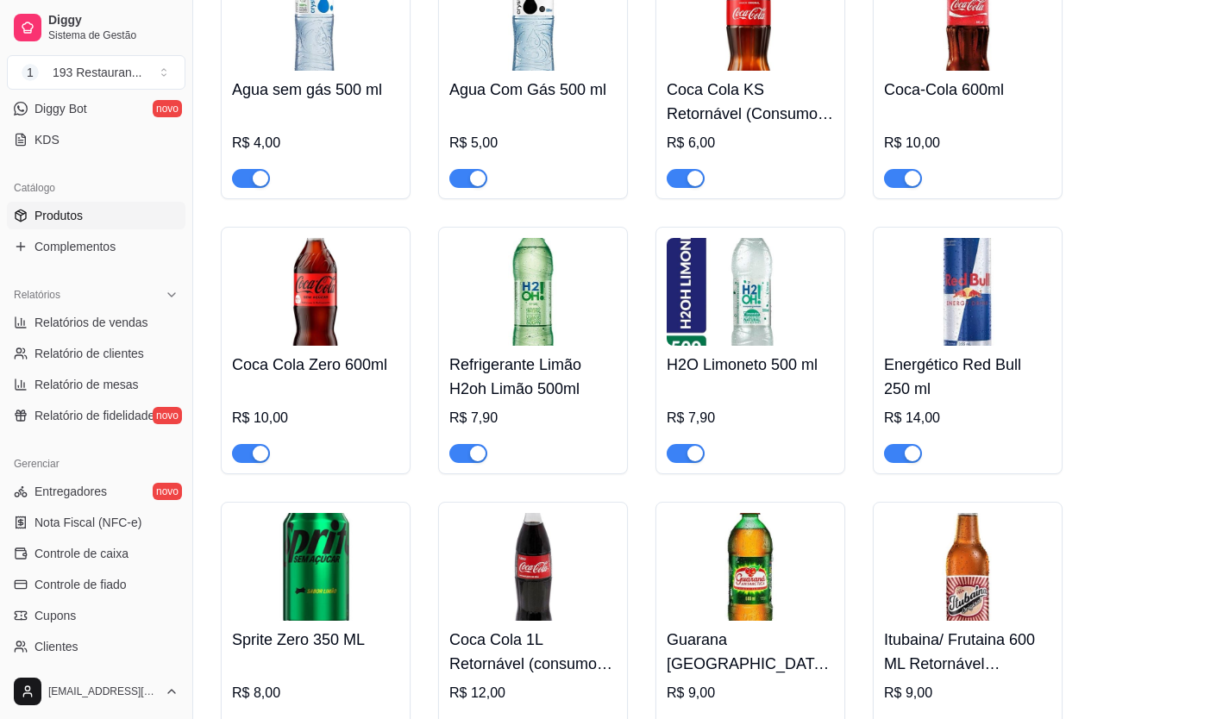
click at [548, 353] on h4 "Refrigerante Limão H2oh Limão 500ml" at bounding box center [532, 377] width 167 height 48
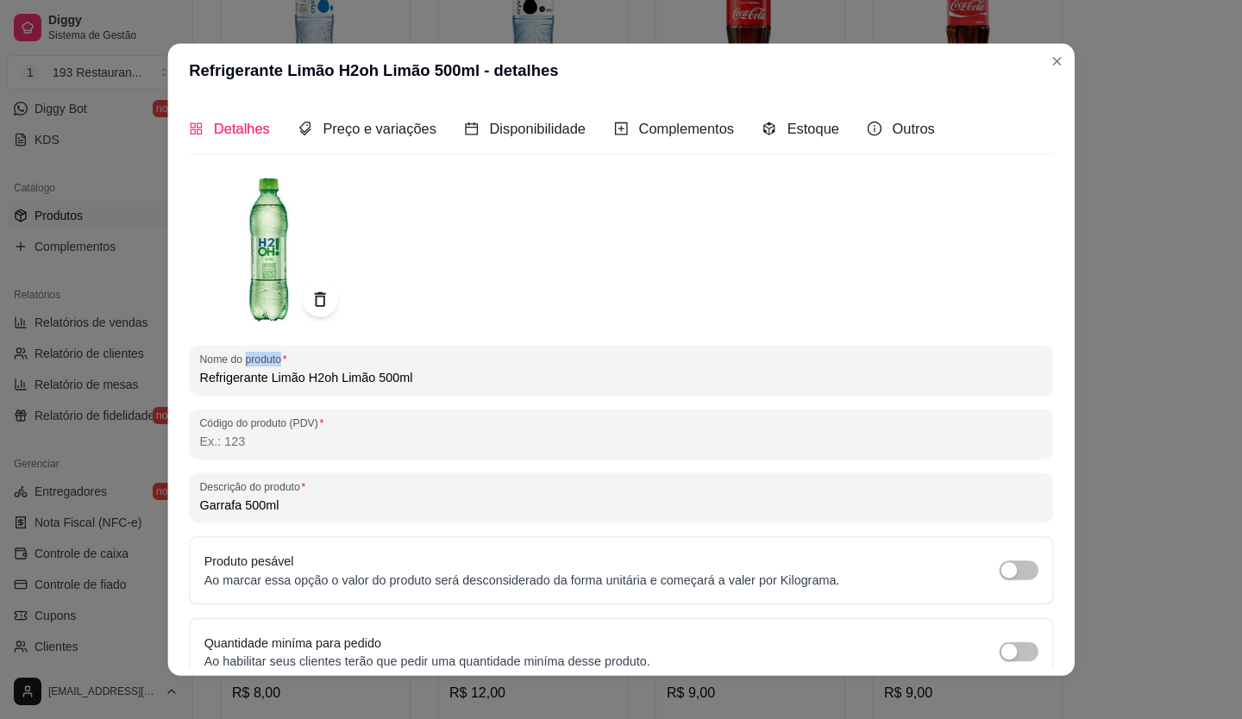
click at [548, 333] on div "Nome do produto Refrigerante Limão H2oh Limão 500ml Código do produto (PDV) Des…" at bounding box center [621, 459] width 864 height 582
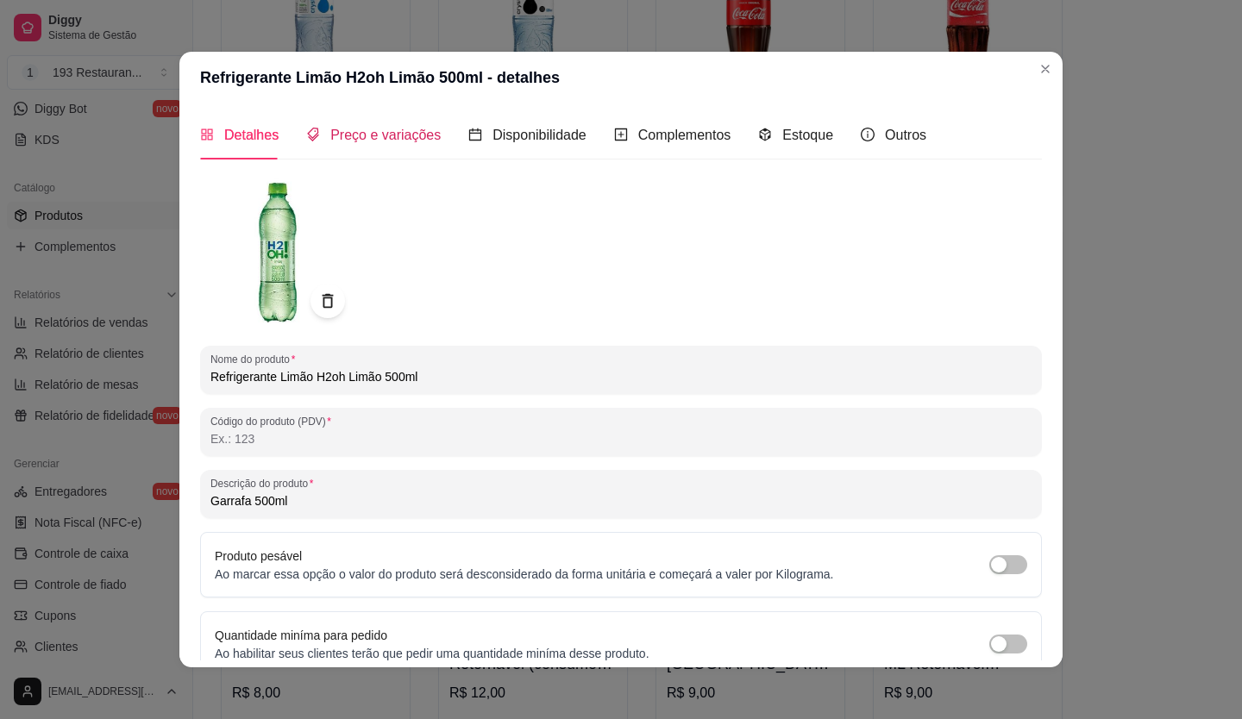
click at [348, 136] on span "Preço e variações" at bounding box center [385, 135] width 110 height 15
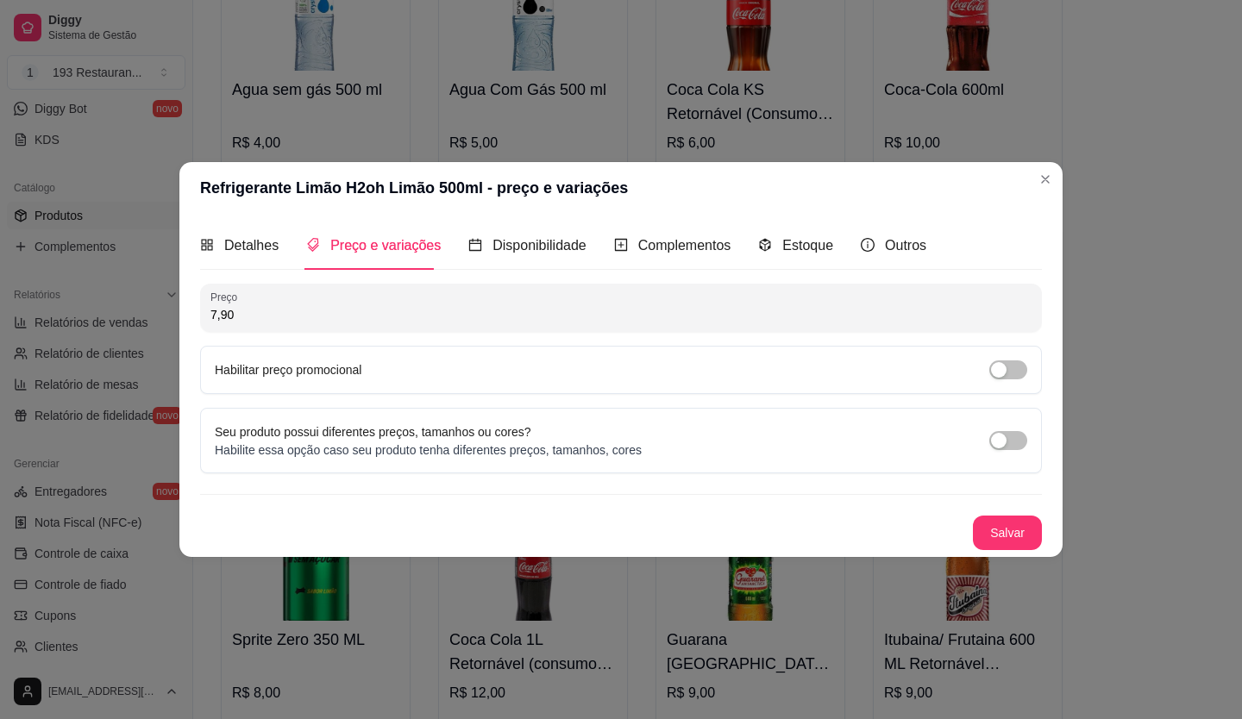
drag, startPoint x: 242, startPoint y: 314, endPoint x: 168, endPoint y: 313, distance: 74.2
click at [168, 313] on div "Refrigerante Limão H2oh Limão 500ml - preço e variações Detalhes Preço e variaç…" at bounding box center [621, 359] width 1242 height 719
type input "7,00"
click at [997, 538] on button "Salvar" at bounding box center [1007, 534] width 67 height 34
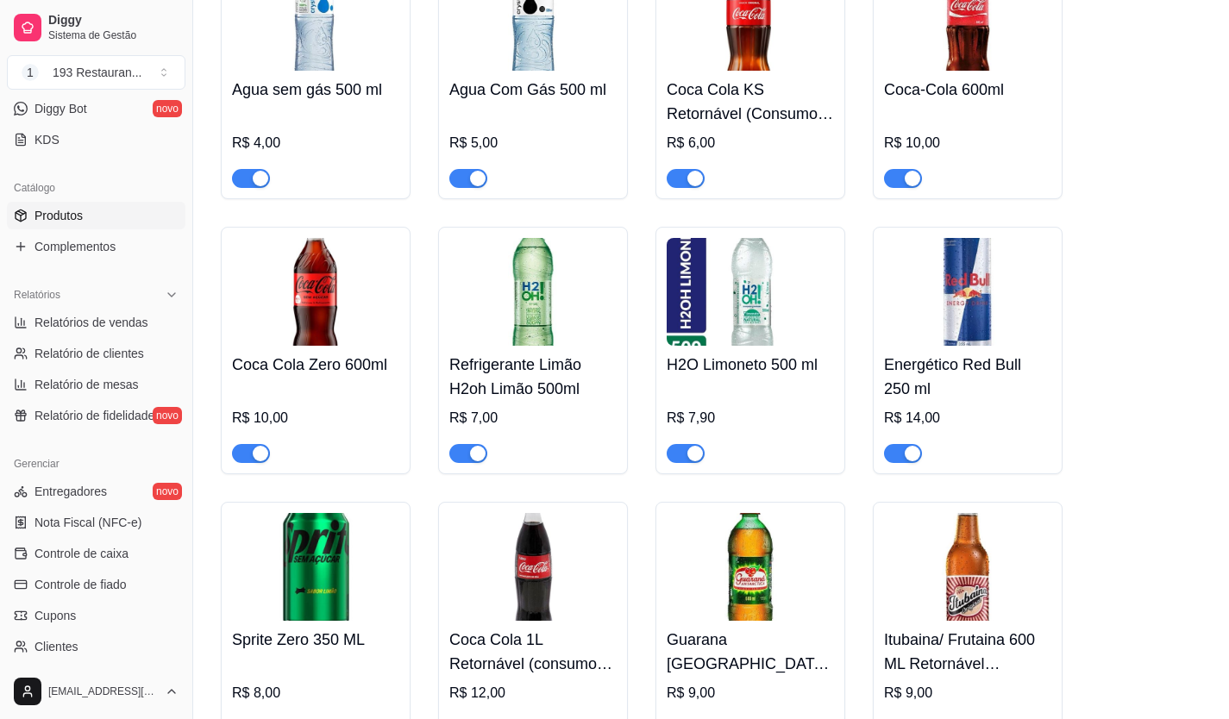
click at [675, 313] on img at bounding box center [750, 292] width 167 height 108
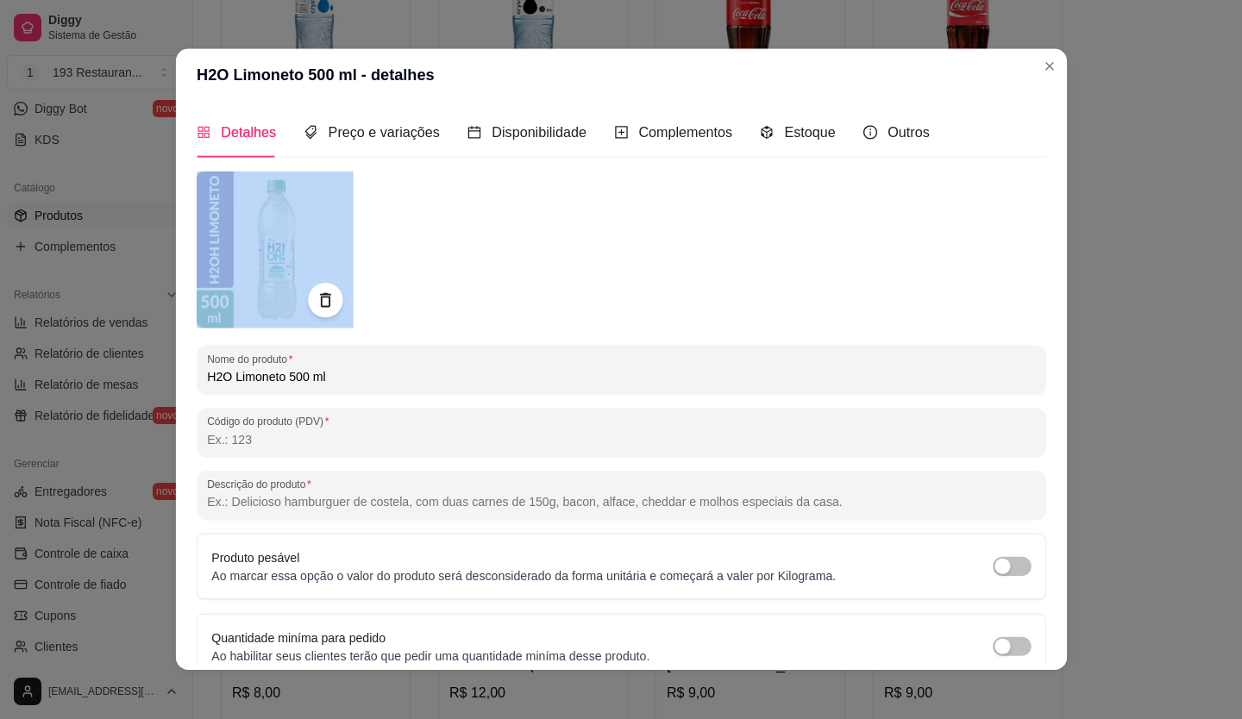
click at [675, 313] on div at bounding box center [622, 250] width 850 height 157
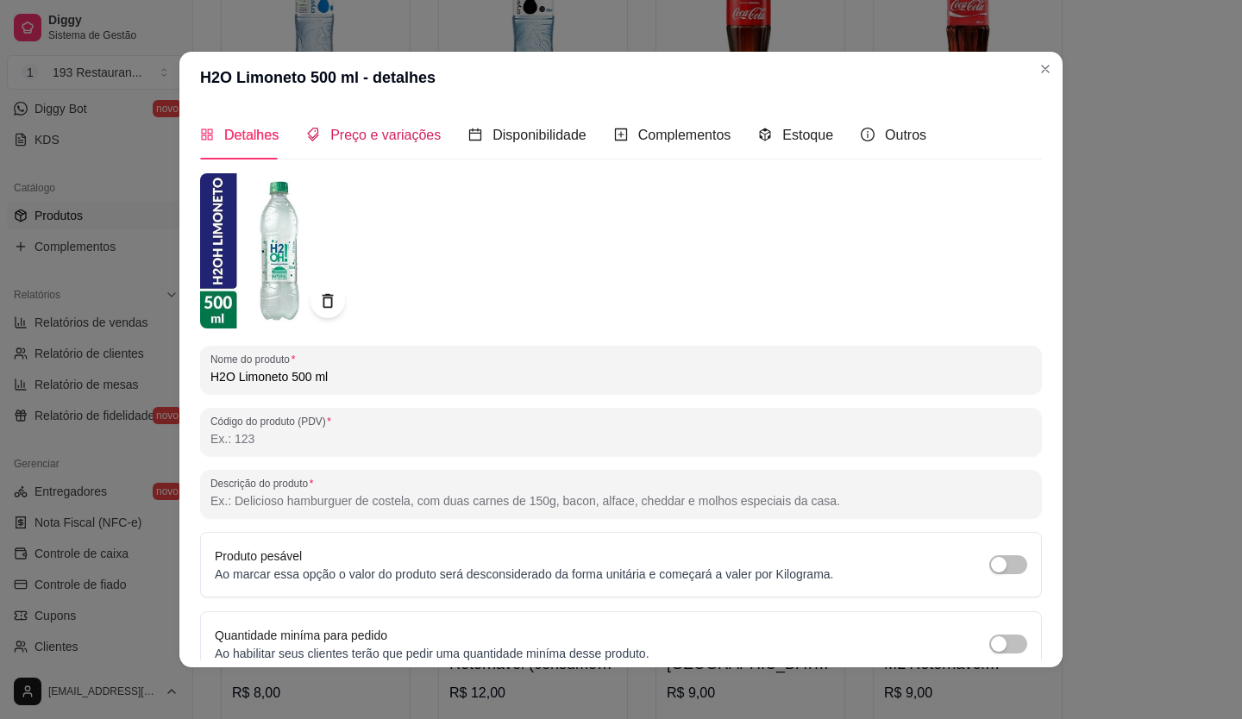
click at [368, 138] on span "Preço e variações" at bounding box center [385, 135] width 110 height 15
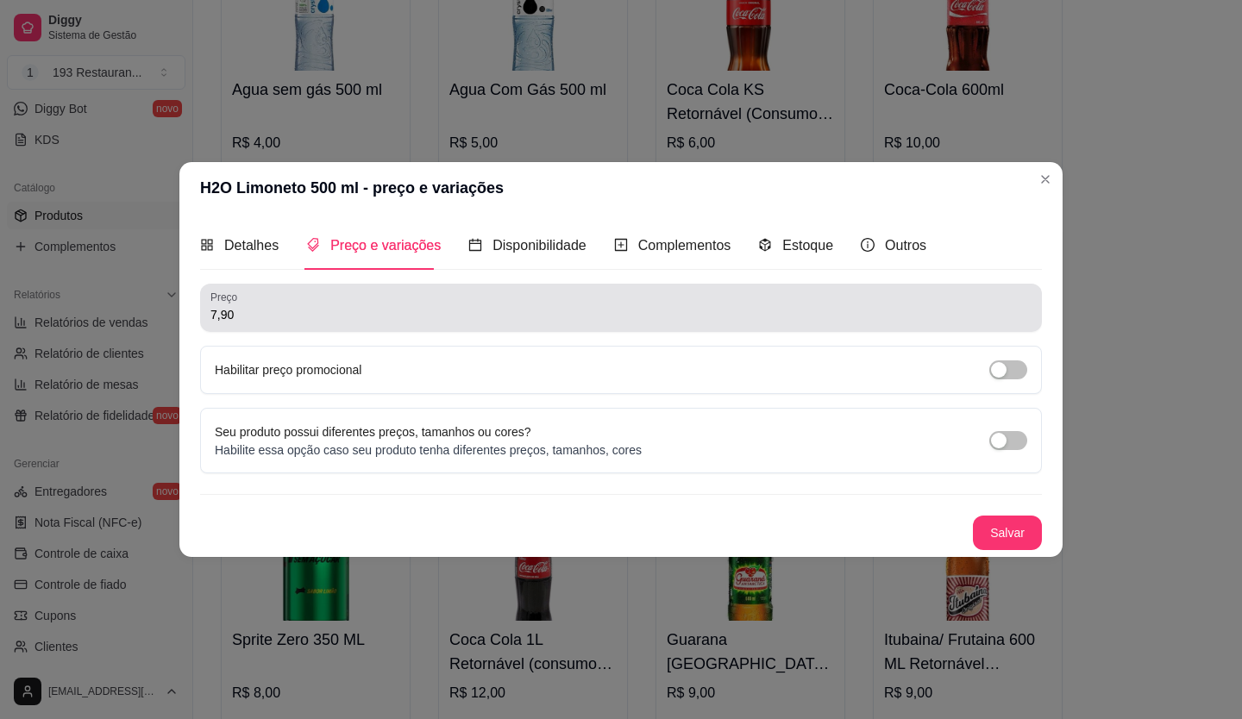
drag, startPoint x: 234, startPoint y: 301, endPoint x: 235, endPoint y: 317, distance: 15.5
click at [234, 304] on label "Preço" at bounding box center [226, 297] width 33 height 15
click at [234, 306] on input "7,90" at bounding box center [620, 314] width 821 height 17
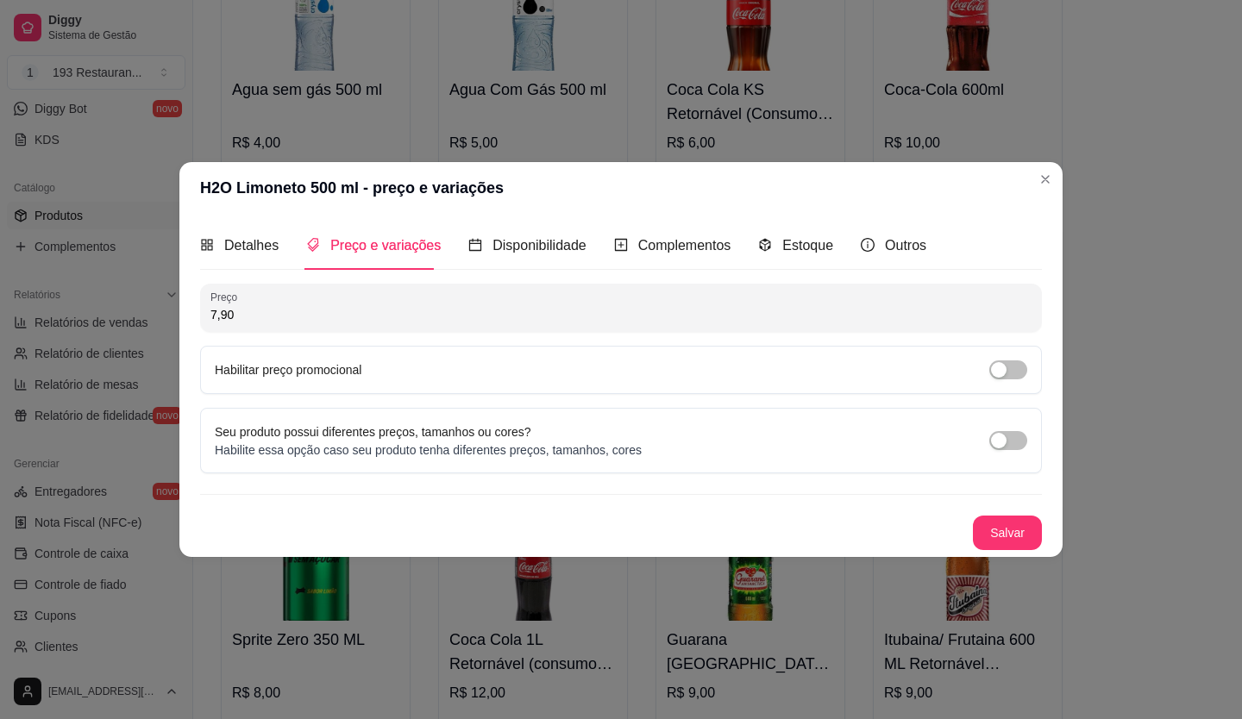
drag, startPoint x: 239, startPoint y: 320, endPoint x: 190, endPoint y: 311, distance: 50.1
click at [190, 311] on div "Detalhes Preço e variações Disponibilidade Complementos Estoque Outros Nome do …" at bounding box center [620, 385] width 883 height 343
type input "7,00"
click at [1042, 527] on div "Detalhes Preço e variações Disponibilidade Complementos Estoque Outros Nome do …" at bounding box center [620, 385] width 883 height 343
click at [1029, 527] on button "Salvar" at bounding box center [1007, 533] width 69 height 35
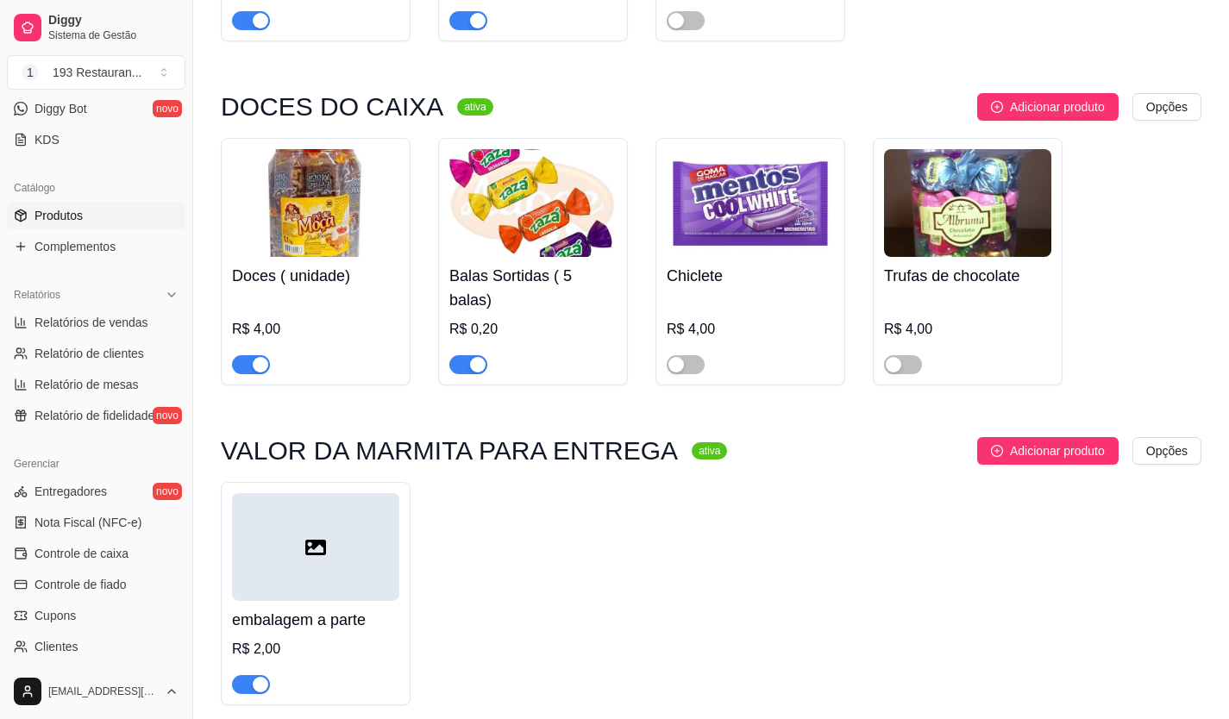
scroll to position [9663, 0]
